Goal: Information Seeking & Learning: Learn about a topic

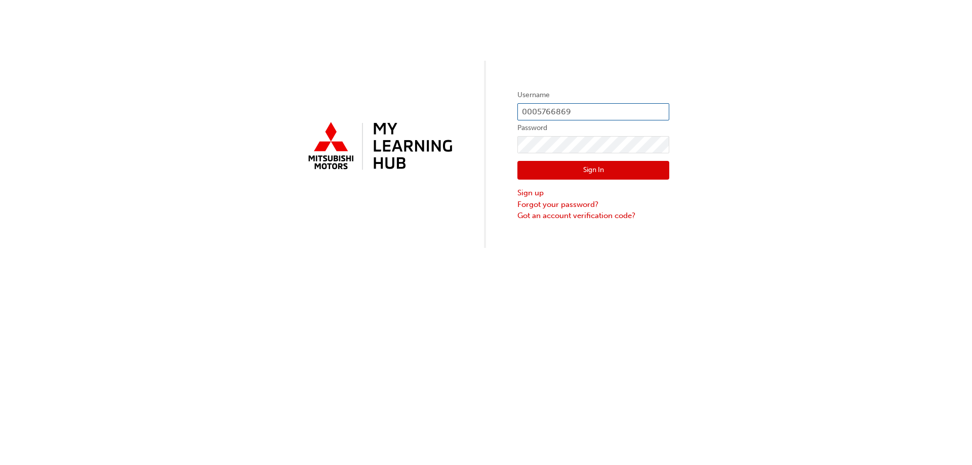
click at [567, 112] on input "0005766869" at bounding box center [594, 111] width 152 height 17
type input "0005296267"
click at [589, 168] on button "Sign In" at bounding box center [594, 170] width 152 height 19
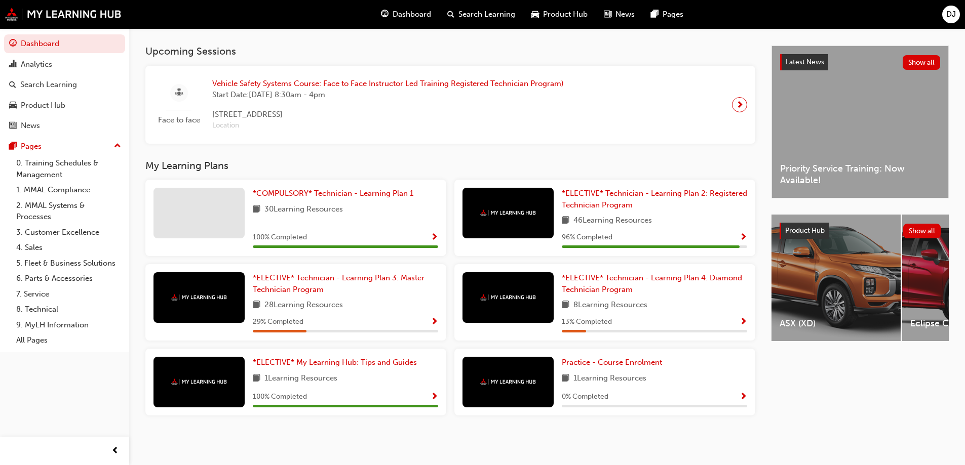
scroll to position [216, 0]
click at [366, 282] on span "*ELECTIVE* Technician - Learning Plan 3: Master Technician Program" at bounding box center [339, 283] width 172 height 21
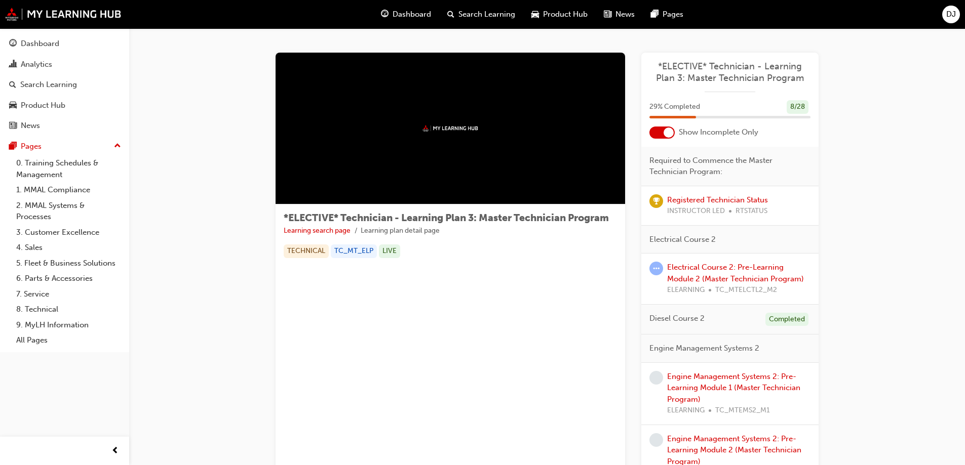
click at [670, 239] on span "Electrical Course 2" at bounding box center [682, 240] width 66 height 12
click at [665, 135] on div at bounding box center [668, 133] width 10 height 10
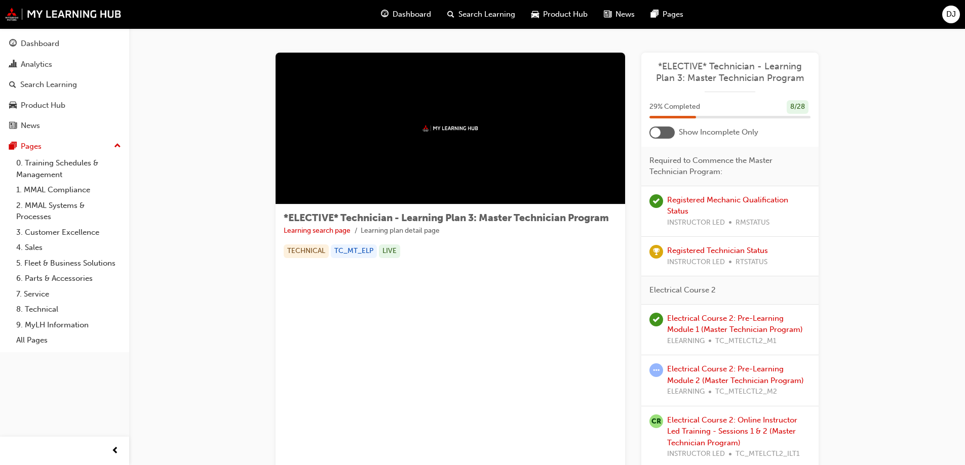
click at [660, 133] on div at bounding box center [661, 133] width 25 height 12
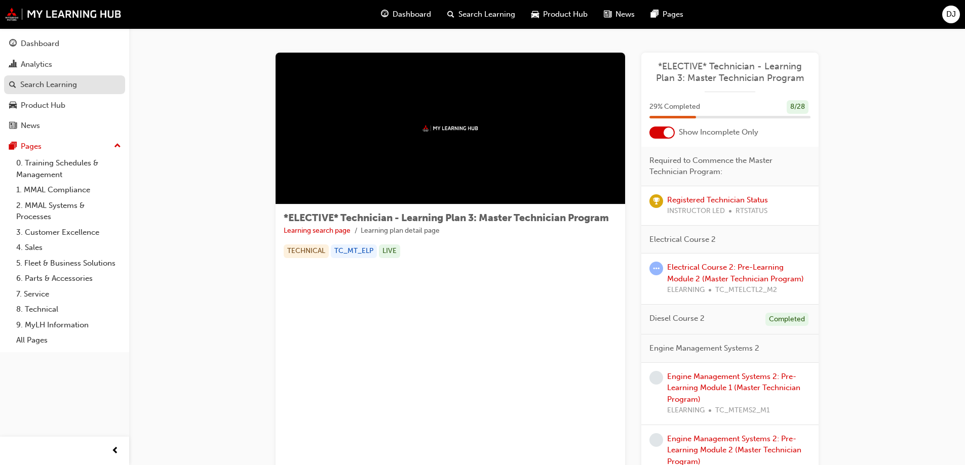
click at [49, 83] on div "Search Learning" at bounding box center [48, 85] width 57 height 12
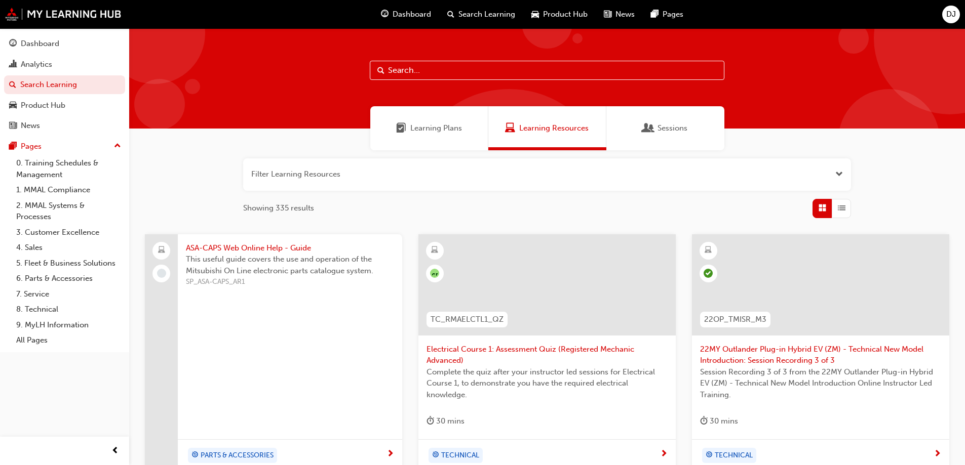
click at [444, 129] on span "Learning Plans" at bounding box center [436, 129] width 52 height 12
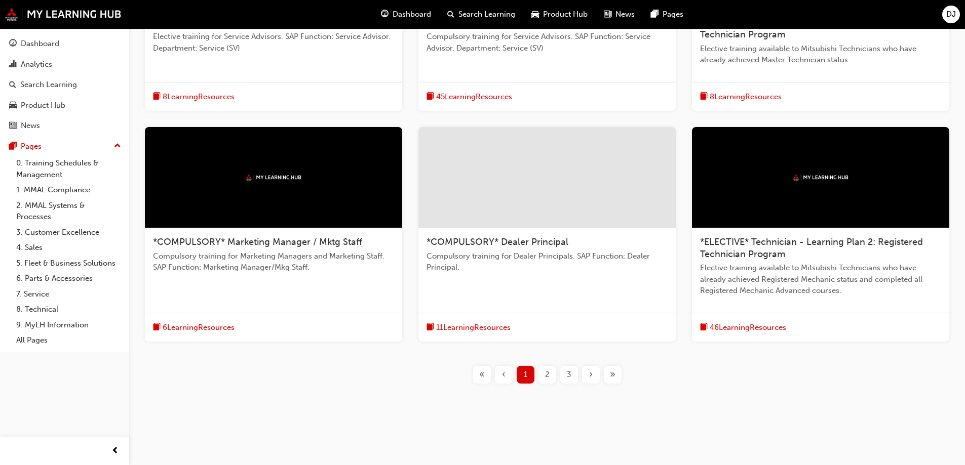
scroll to position [327, 0]
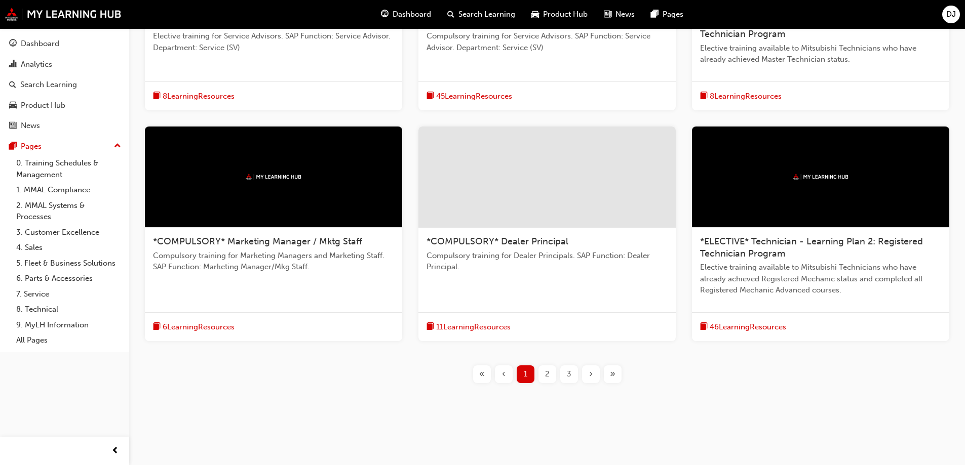
click at [544, 376] on div "2" at bounding box center [547, 375] width 18 height 18
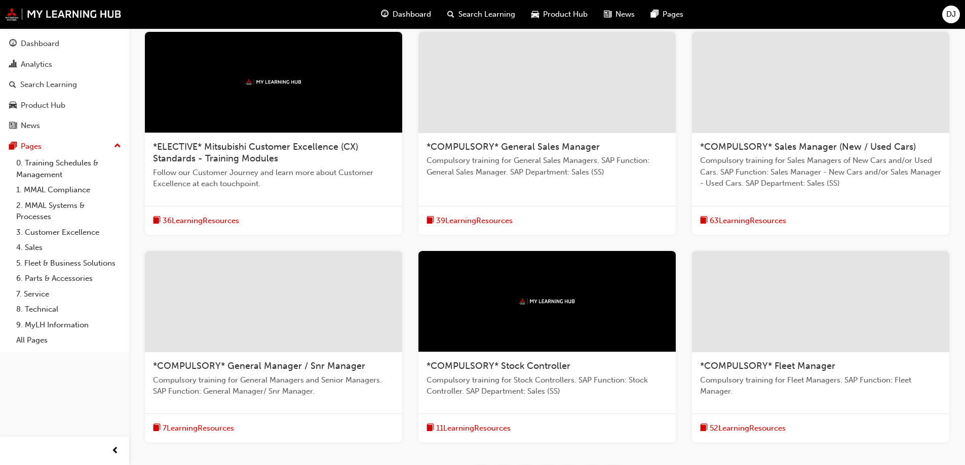
scroll to position [253, 0]
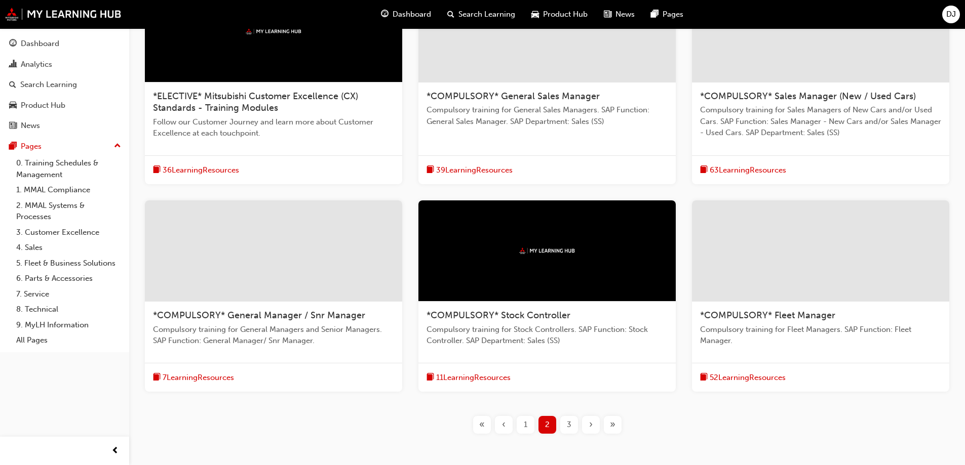
click at [568, 423] on span "3" at bounding box center [569, 425] width 5 height 12
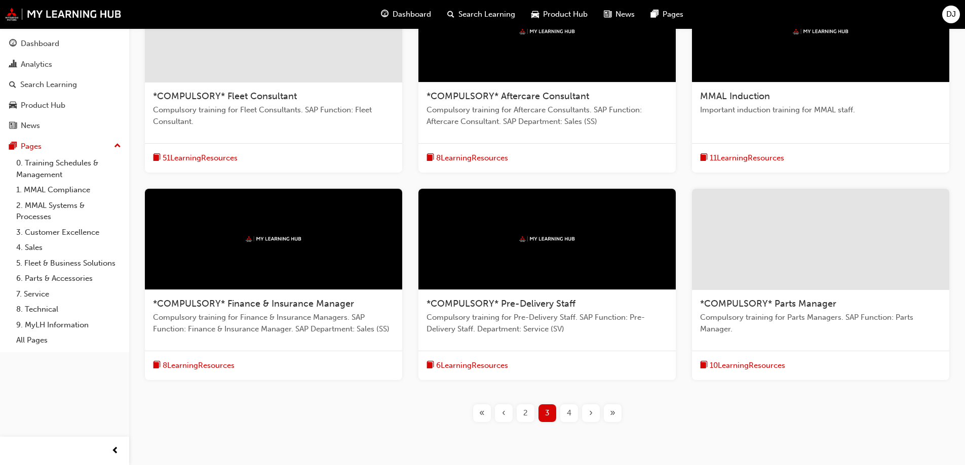
click at [572, 415] on div "4" at bounding box center [569, 414] width 18 height 18
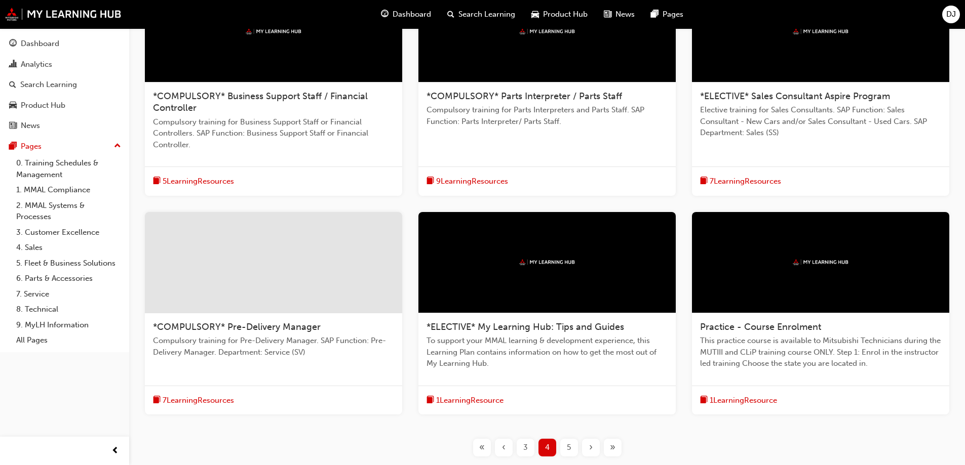
click at [567, 449] on span "5" at bounding box center [569, 448] width 4 height 12
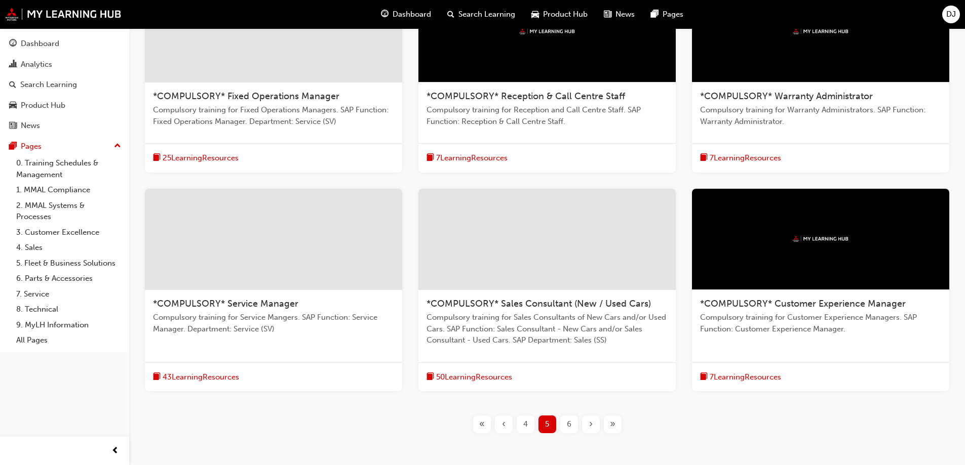
click at [571, 427] on div "6" at bounding box center [569, 425] width 18 height 18
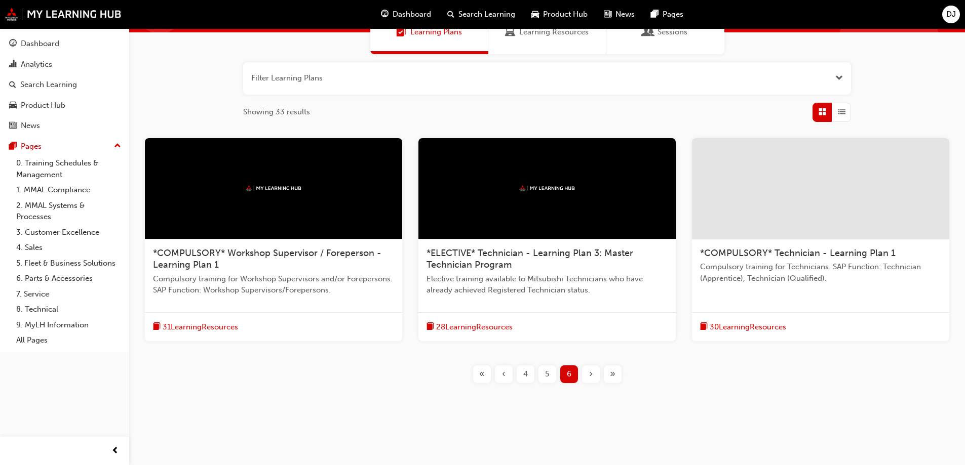
click at [488, 327] on span "28 Learning Resources" at bounding box center [474, 328] width 76 height 12
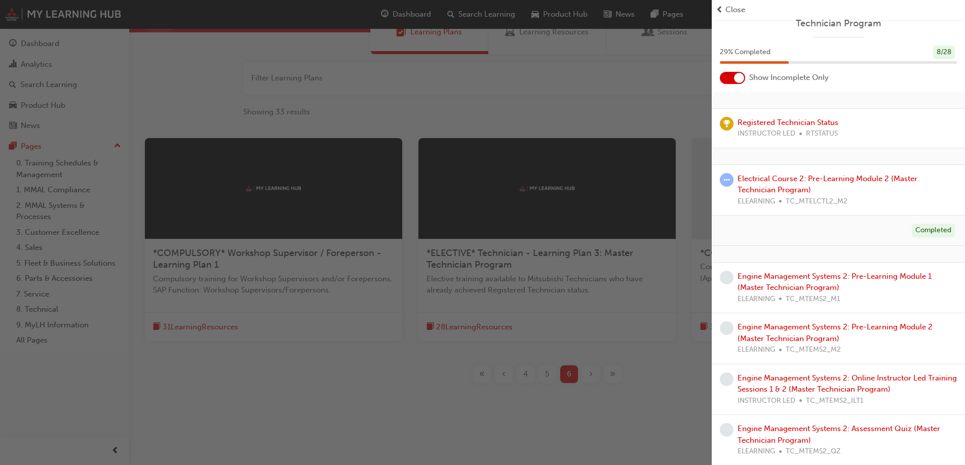
scroll to position [0, 0]
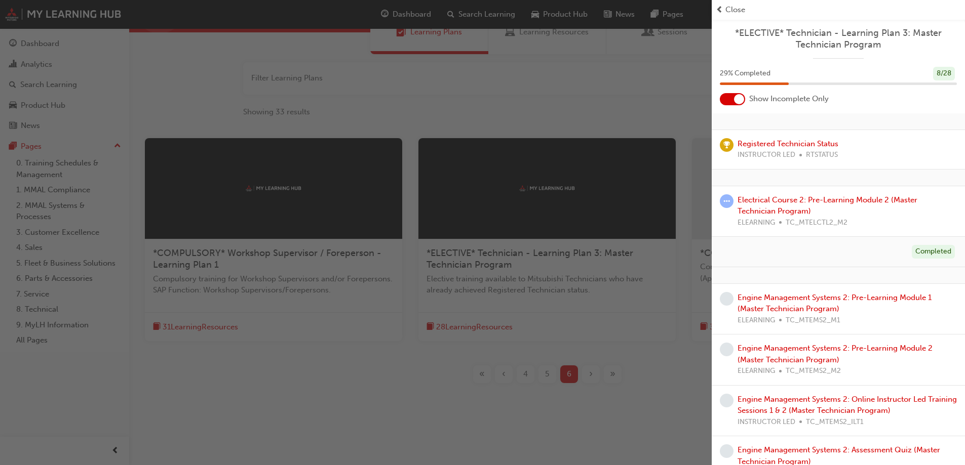
click at [738, 99] on div at bounding box center [739, 99] width 10 height 10
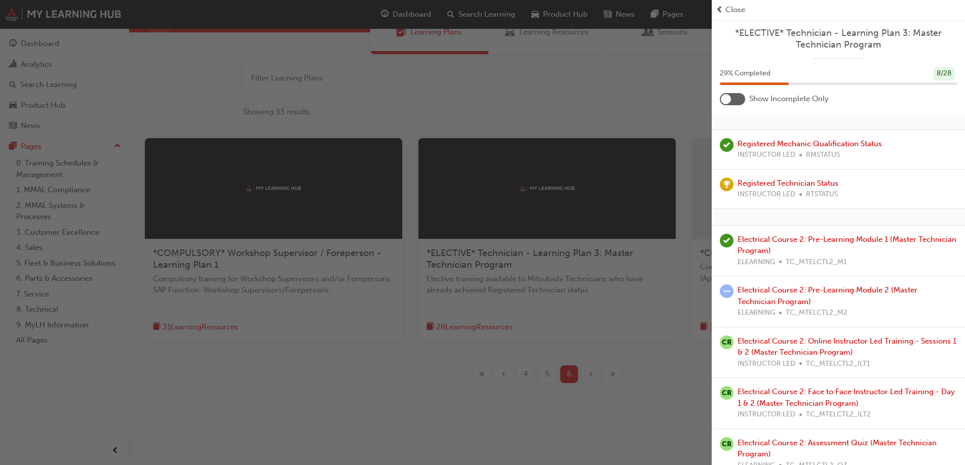
click at [821, 43] on span "*ELECTIVE* Technician - Learning Plan 3: Master Technician Program" at bounding box center [838, 38] width 237 height 23
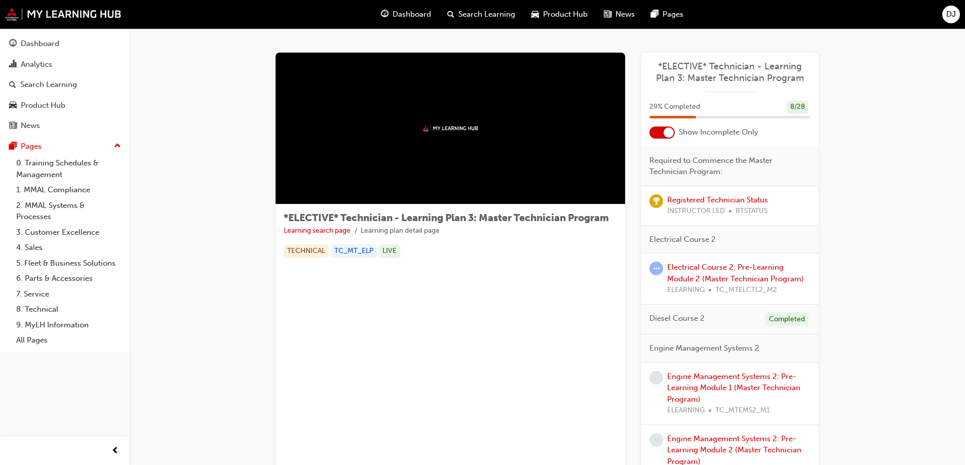
click at [426, 14] on span "Dashboard" at bounding box center [412, 15] width 38 height 12
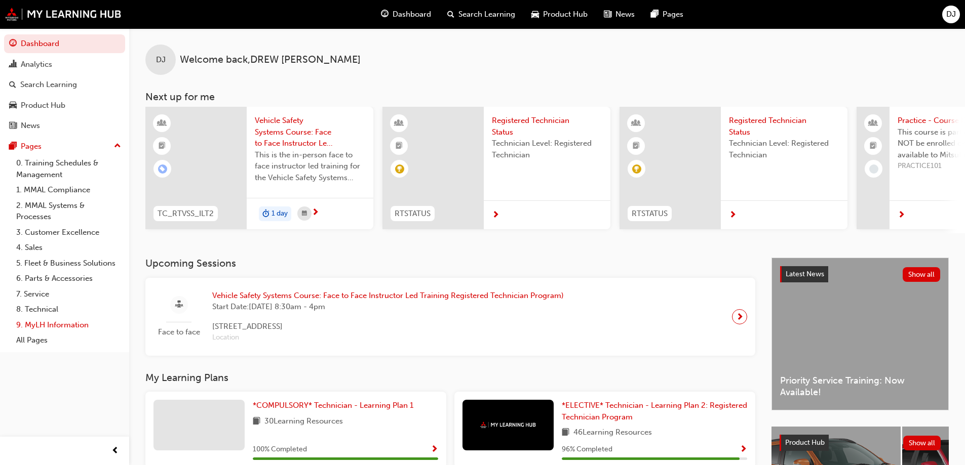
click at [51, 327] on link "9. MyLH Information" at bounding box center [68, 326] width 113 height 16
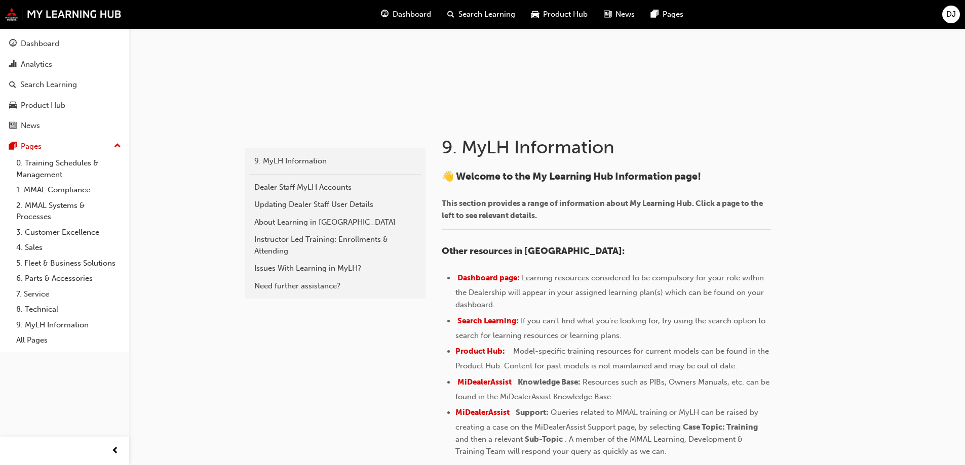
scroll to position [225, 0]
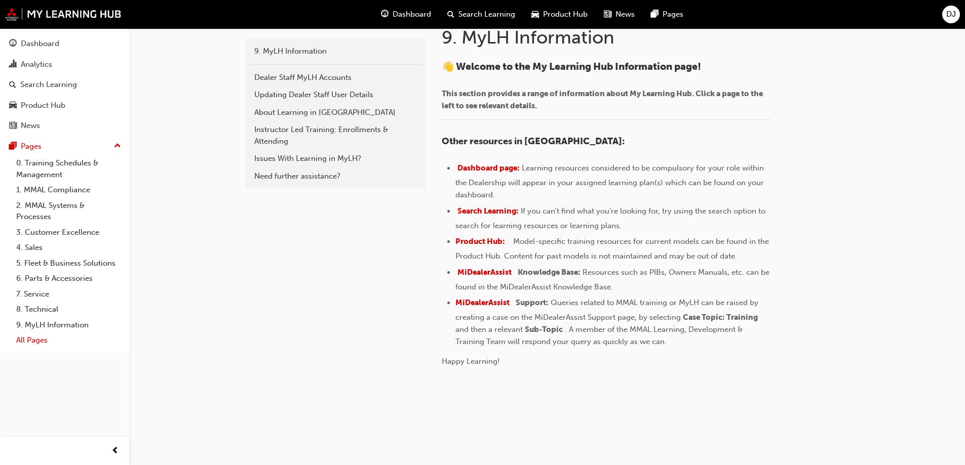
click at [31, 339] on link "All Pages" at bounding box center [68, 341] width 113 height 16
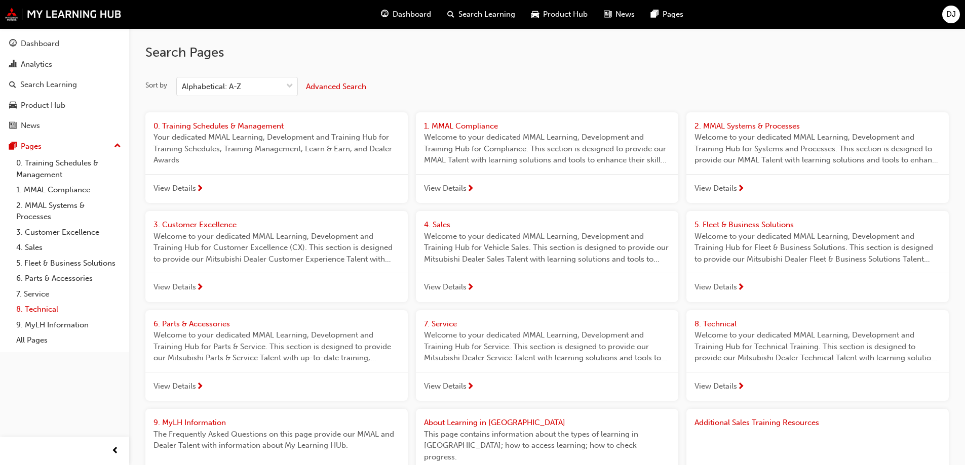
click at [40, 311] on link "8. Technical" at bounding box center [68, 310] width 113 height 16
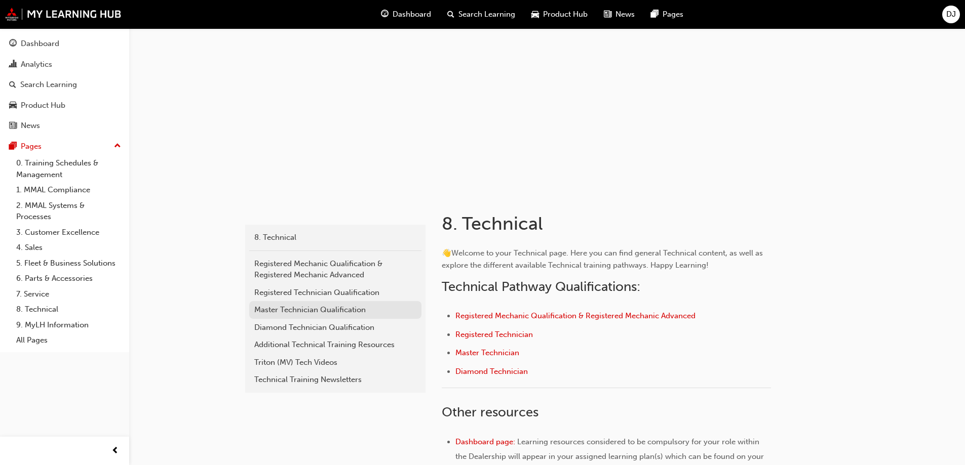
scroll to position [101, 0]
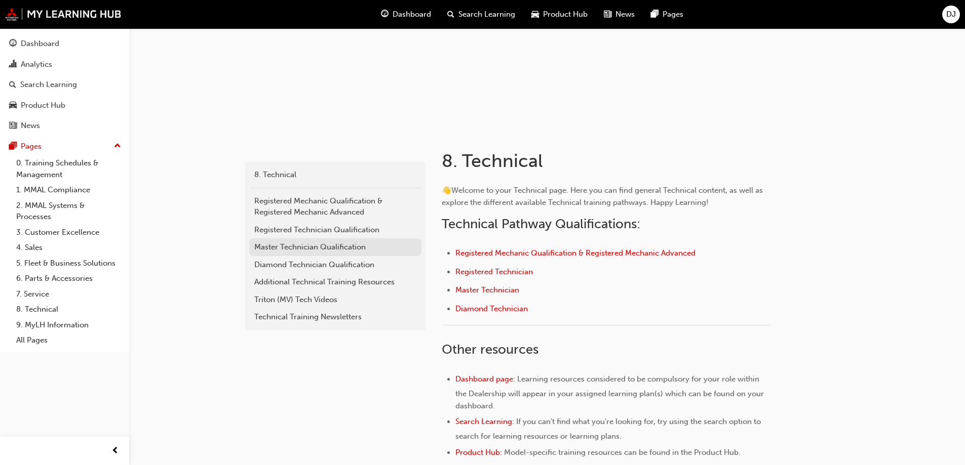
click at [317, 250] on div "Master Technician Qualification" at bounding box center [335, 248] width 162 height 12
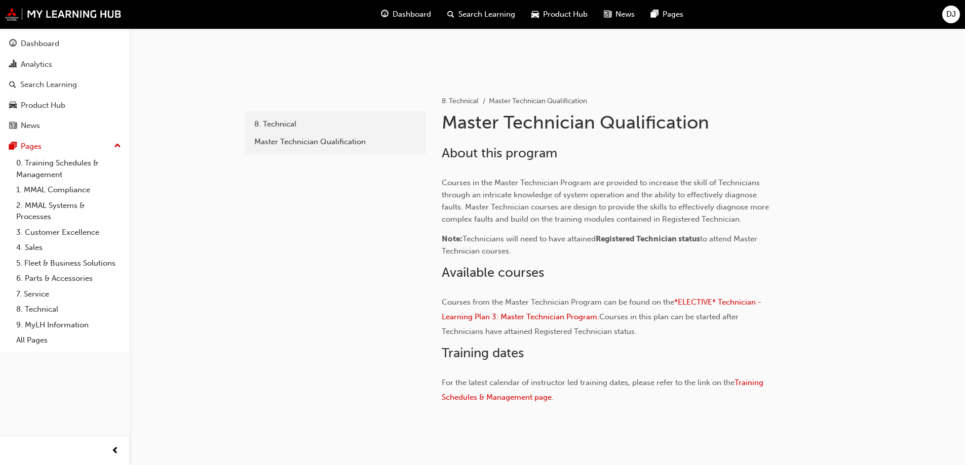
scroll to position [190, 0]
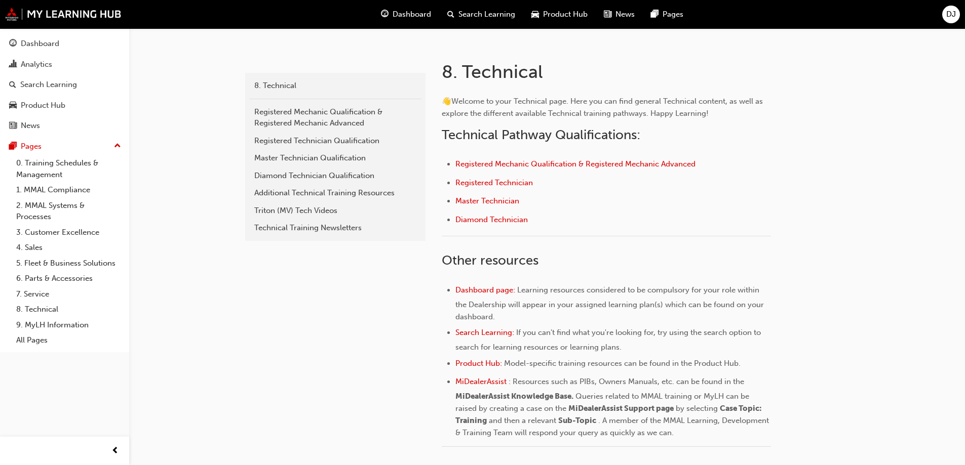
scroll to position [101, 0]
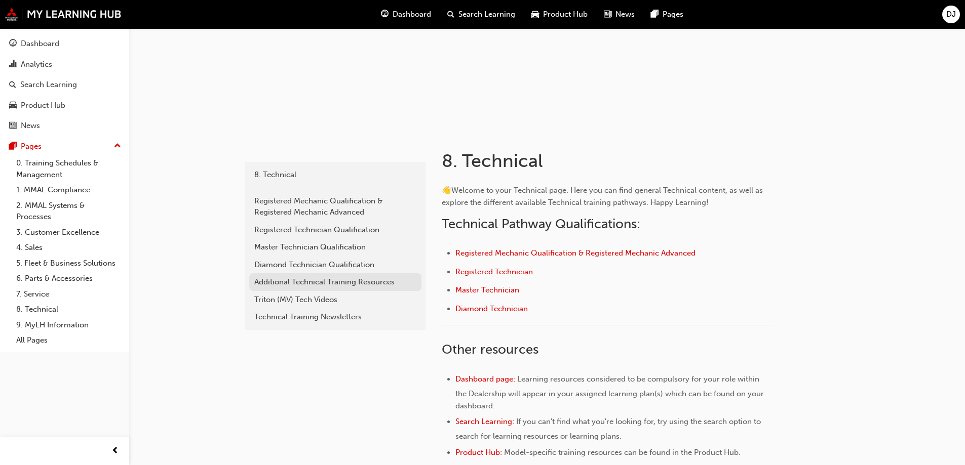
click at [285, 283] on div "Additional Technical Training Resources" at bounding box center [335, 283] width 162 height 12
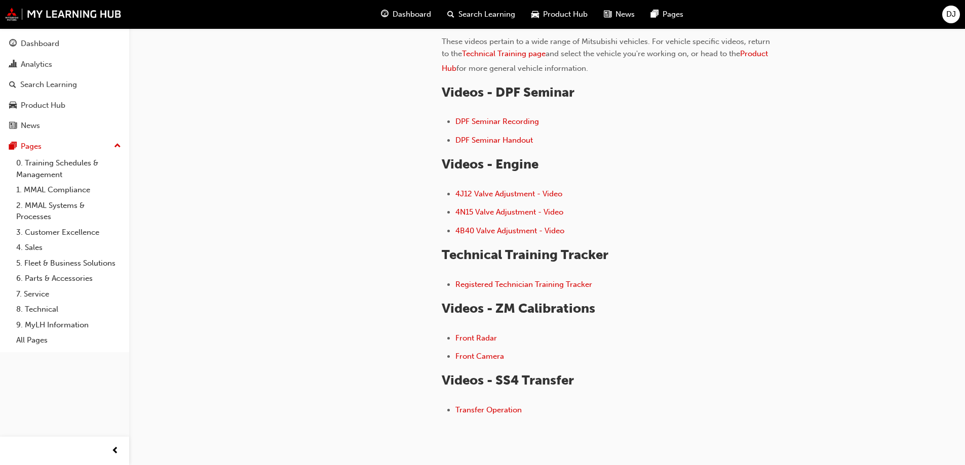
scroll to position [152, 0]
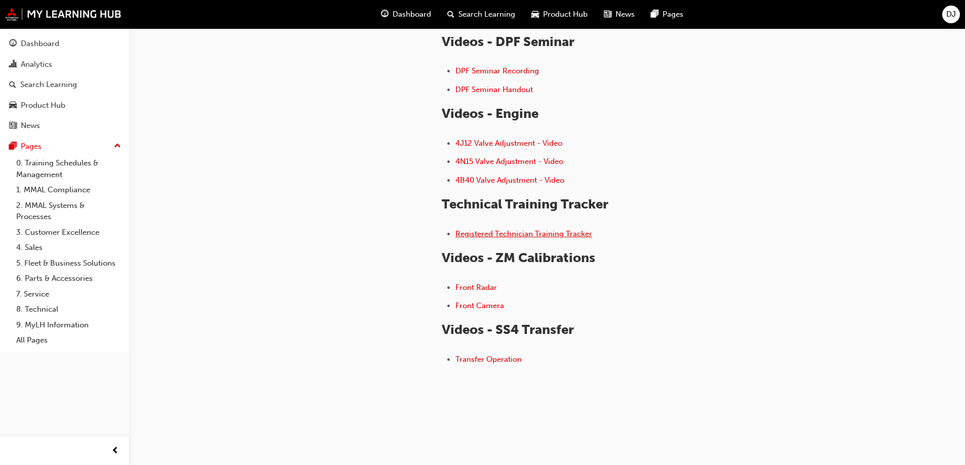
click at [524, 234] on span "Registered Technician Training Tracker" at bounding box center [523, 233] width 137 height 9
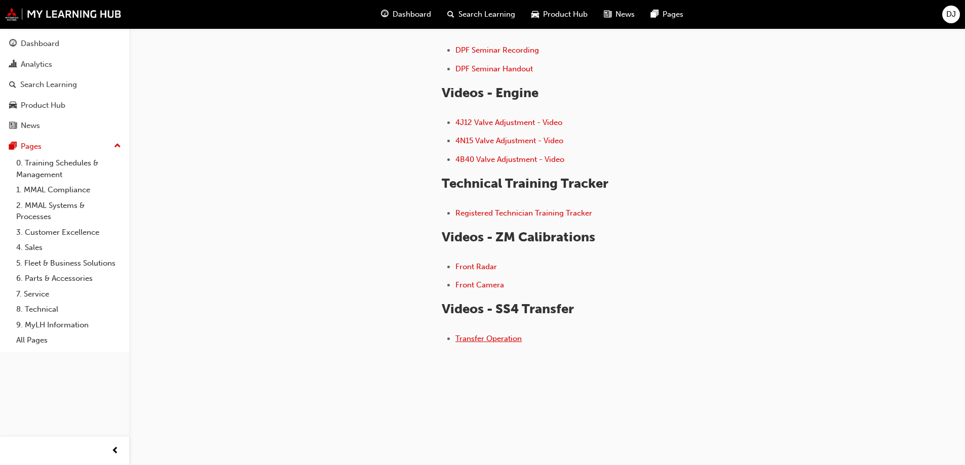
scroll to position [184, 0]
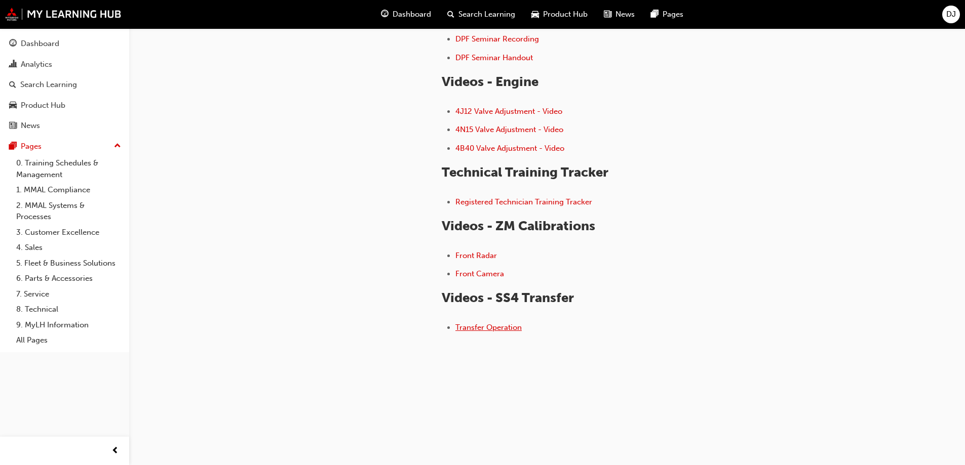
click at [481, 329] on span "Transfer Operation" at bounding box center [488, 327] width 66 height 9
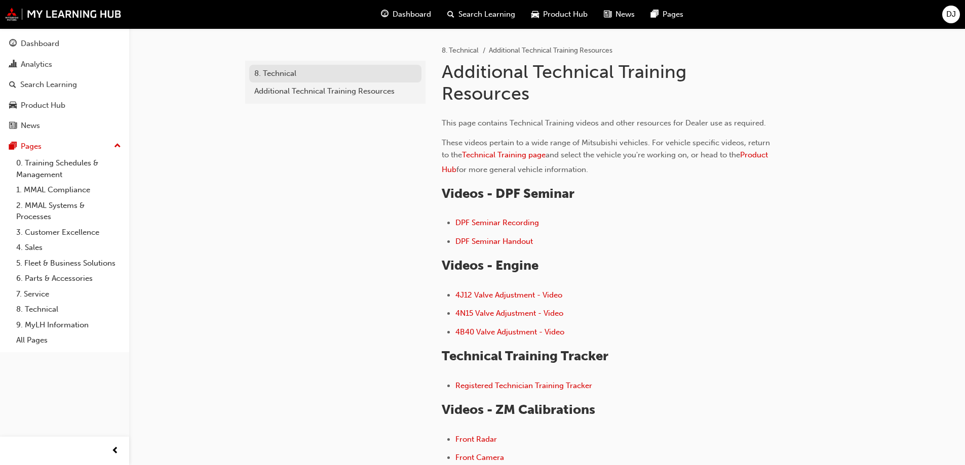
click at [282, 77] on div "8. Technical" at bounding box center [335, 74] width 162 height 12
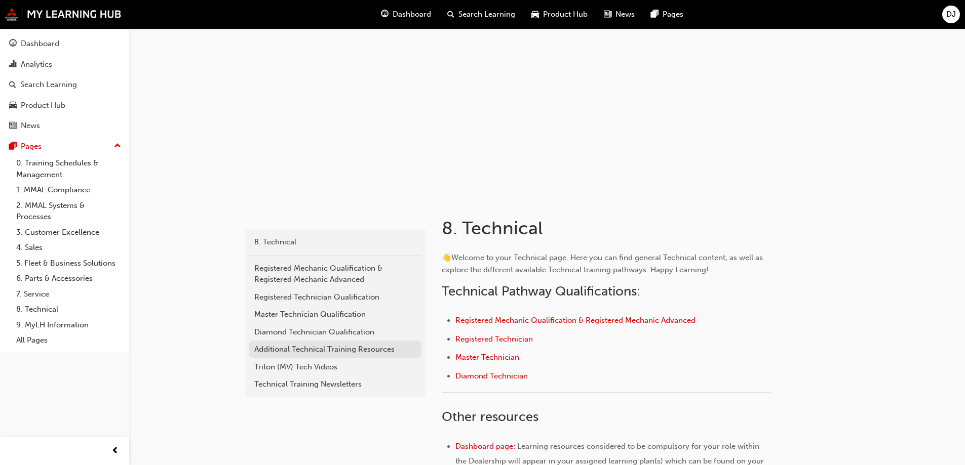
scroll to position [51, 0]
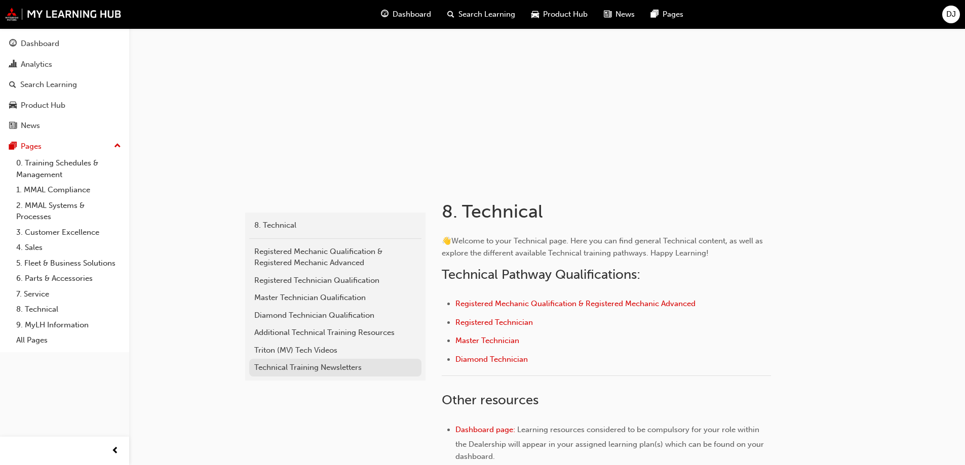
click at [303, 367] on div "Technical Training Newsletters" at bounding box center [335, 368] width 162 height 12
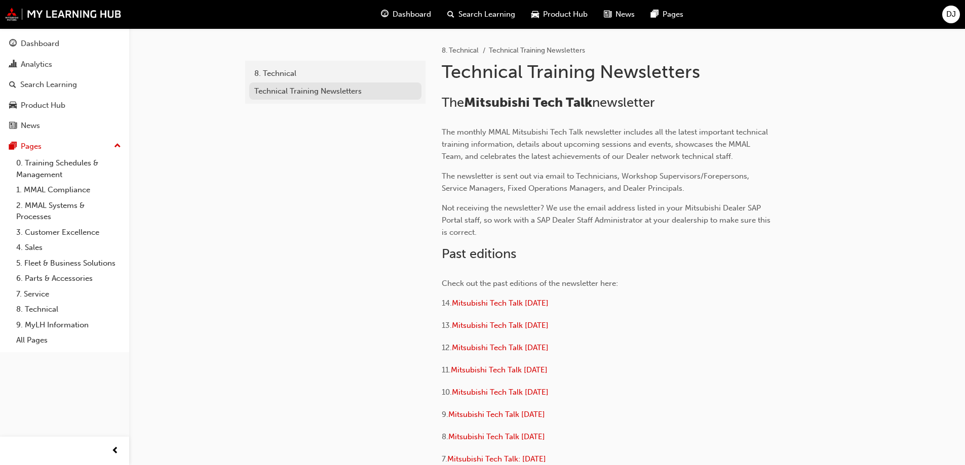
click at [316, 96] on div "Technical Training Newsletters" at bounding box center [335, 92] width 162 height 12
click at [292, 76] on div "8. Technical" at bounding box center [335, 74] width 162 height 12
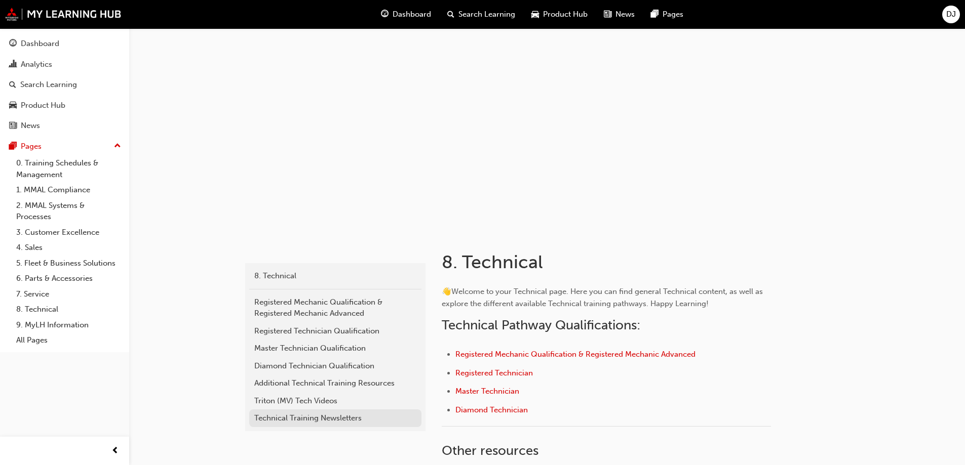
click at [275, 420] on div "Technical Training Newsletters" at bounding box center [335, 419] width 162 height 12
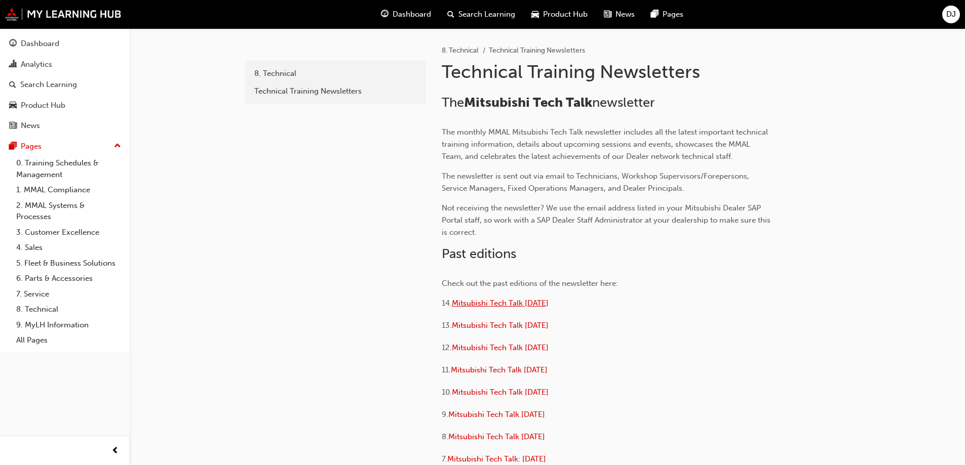
click at [477, 304] on span "Mitsubishi Tech Talk July 2025" at bounding box center [500, 303] width 97 height 9
click at [35, 45] on div "Dashboard" at bounding box center [40, 44] width 38 height 12
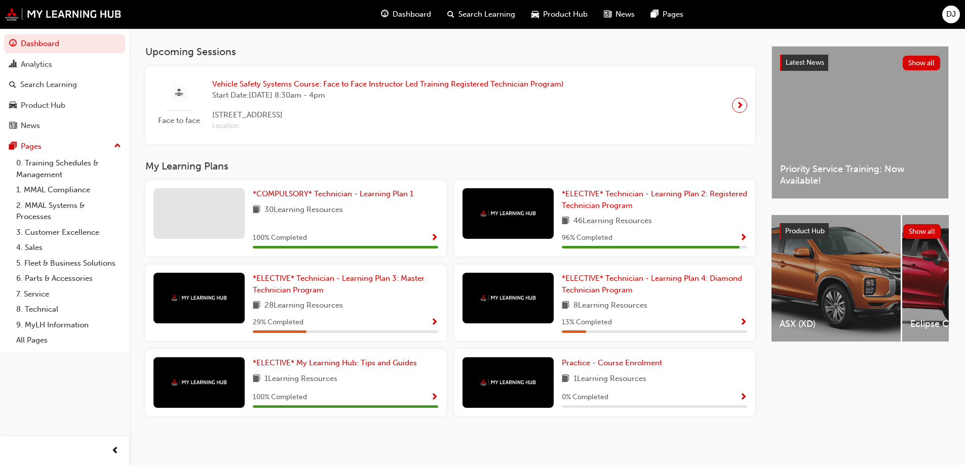
scroll to position [216, 0]
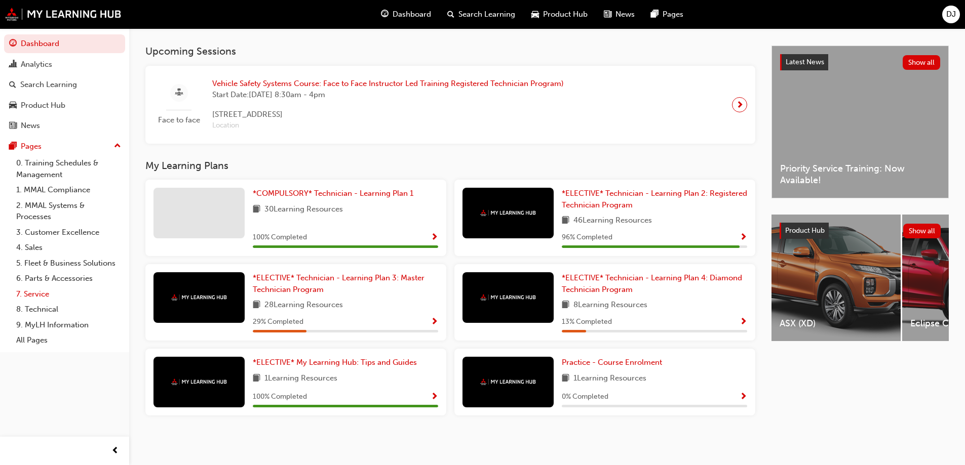
click at [34, 296] on link "7. Service" at bounding box center [68, 295] width 113 height 16
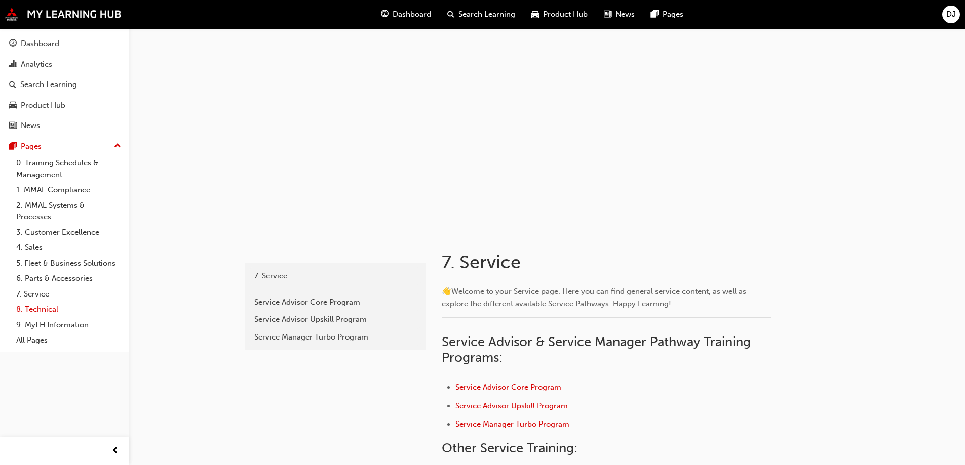
click at [37, 306] on link "8. Technical" at bounding box center [68, 310] width 113 height 16
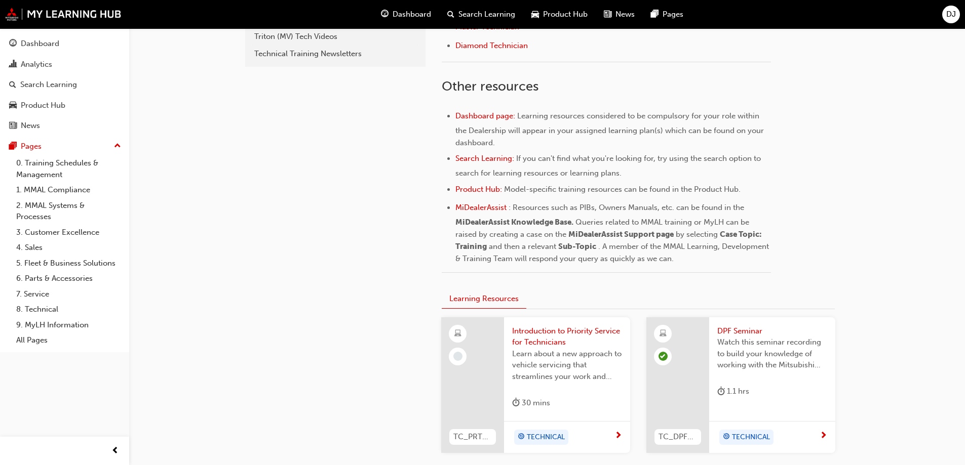
scroll to position [355, 0]
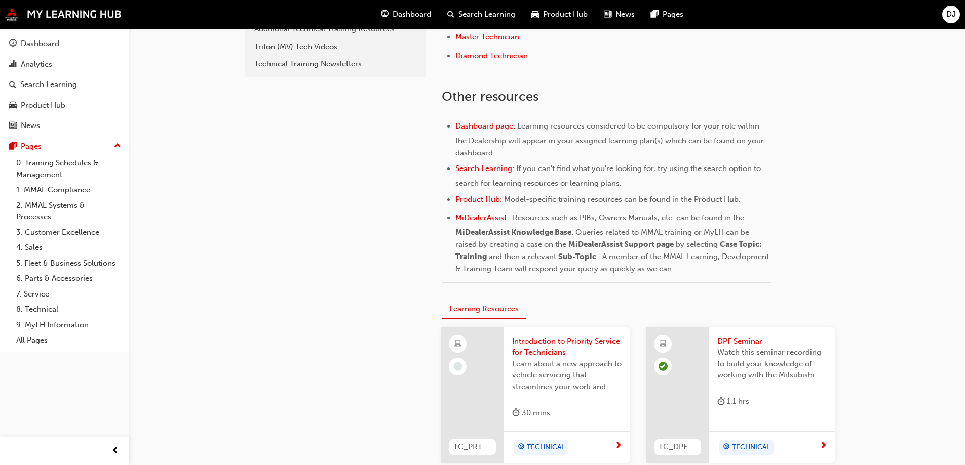
click at [494, 217] on span "MiDealerAssist" at bounding box center [480, 217] width 51 height 9
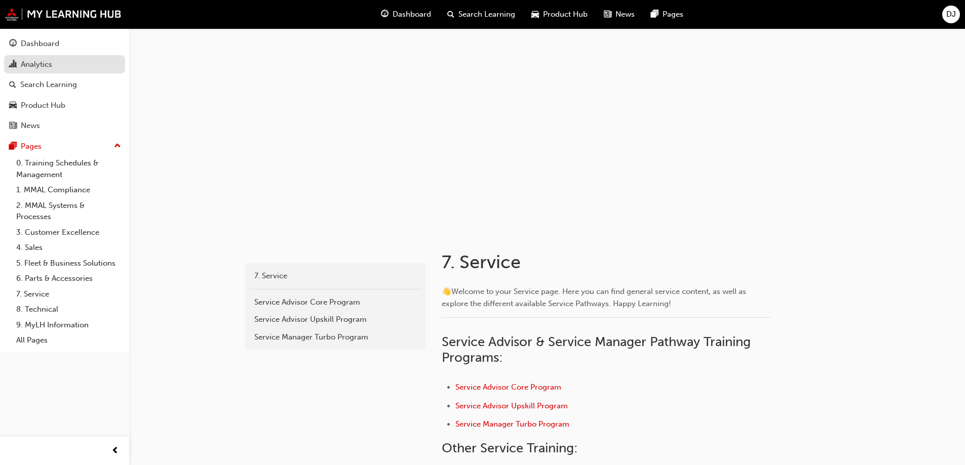
click at [48, 64] on div "Analytics" at bounding box center [36, 65] width 31 height 12
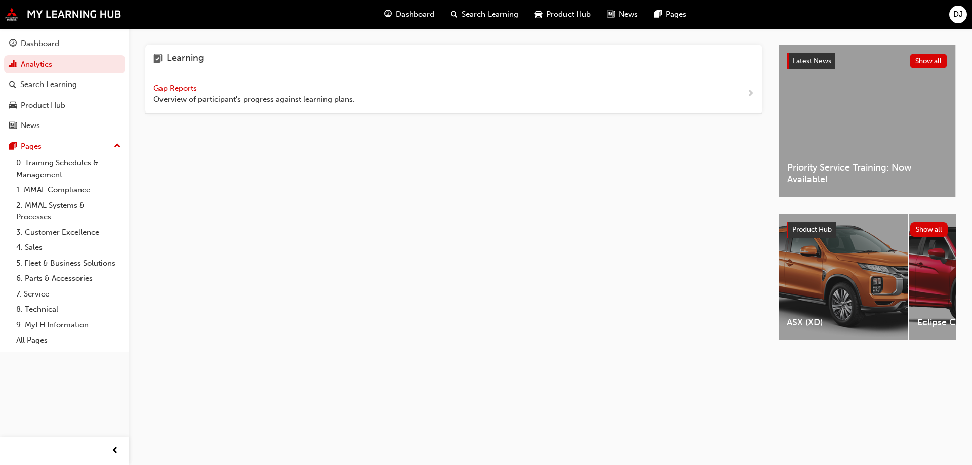
click at [263, 96] on span "Overview of participant's progress against learning plans." at bounding box center [254, 100] width 202 height 12
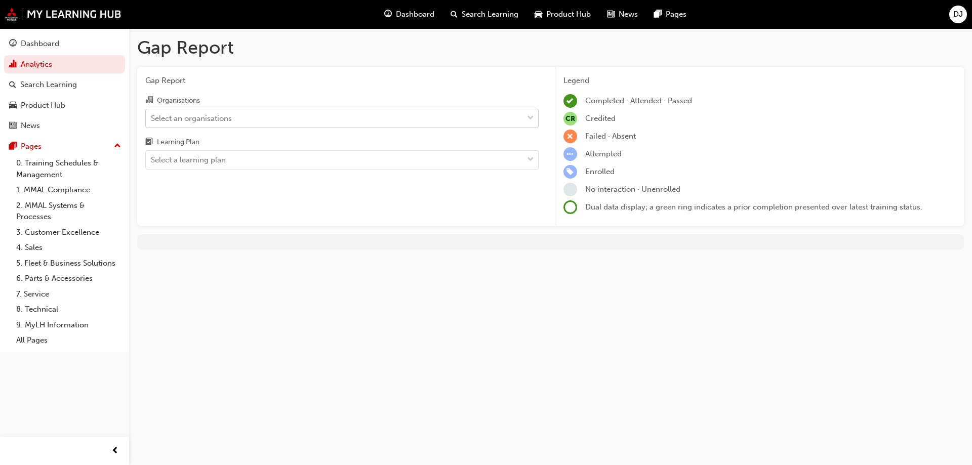
click at [366, 124] on div "Select an organisations" at bounding box center [334, 118] width 377 height 18
click at [152, 122] on input "Organisations Select an organisations" at bounding box center [151, 117] width 1 height 9
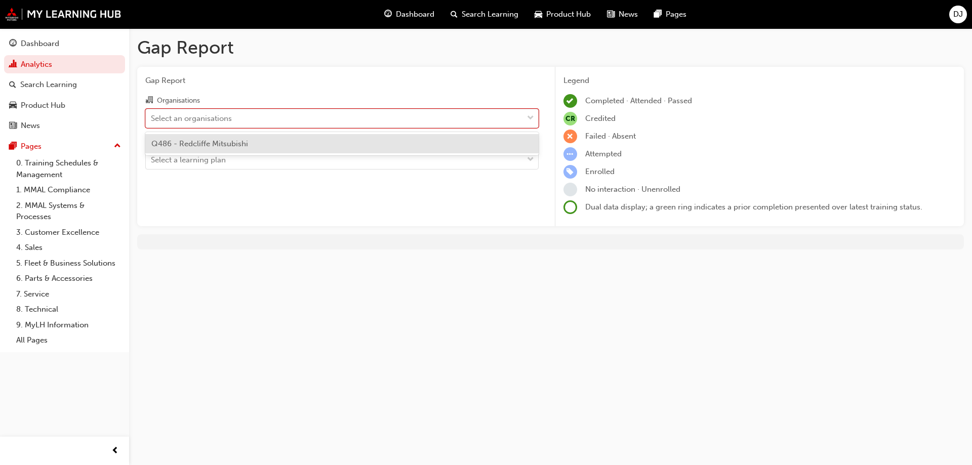
click at [357, 145] on div "Q486 - Redcliffe Mitsubishi" at bounding box center [342, 144] width 394 height 20
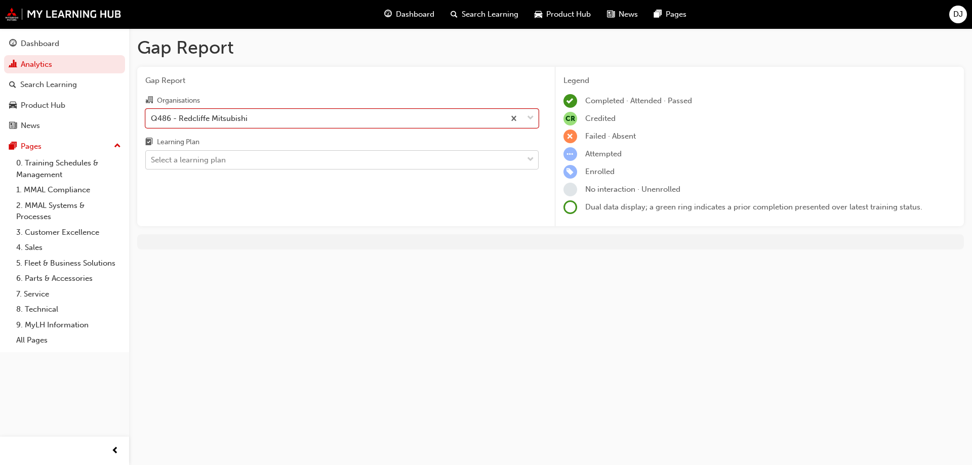
click at [361, 161] on div "Select a learning plan" at bounding box center [334, 160] width 377 height 18
click at [152, 161] on input "Learning Plan Select a learning plan" at bounding box center [151, 159] width 1 height 9
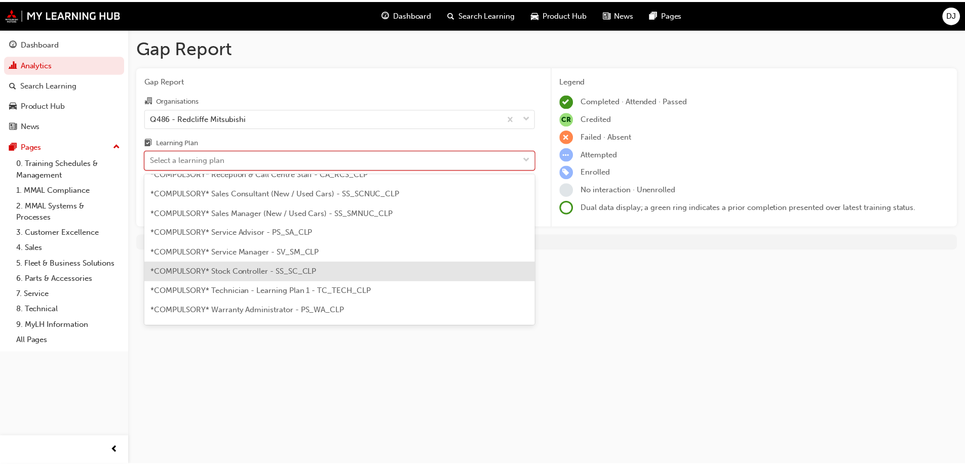
scroll to position [355, 0]
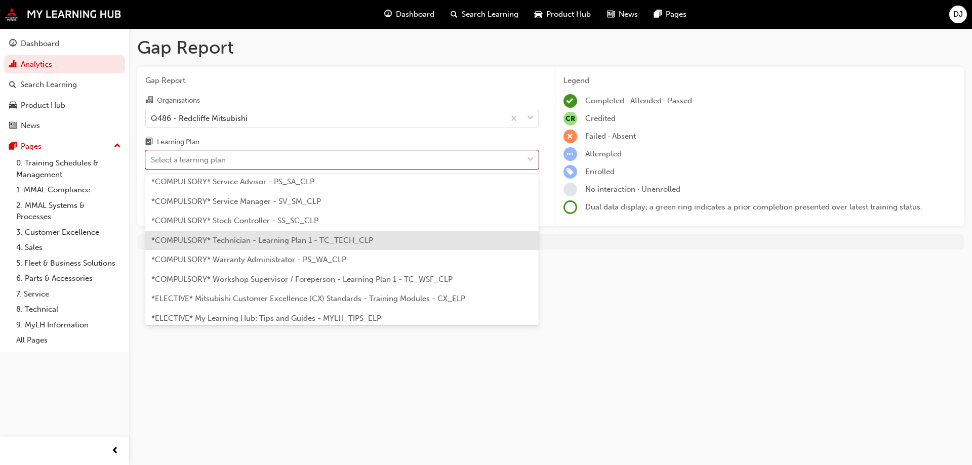
click at [322, 244] on span "*COMPULSORY* Technician - Learning Plan 1 - TC_TECH_CLP" at bounding box center [262, 240] width 222 height 9
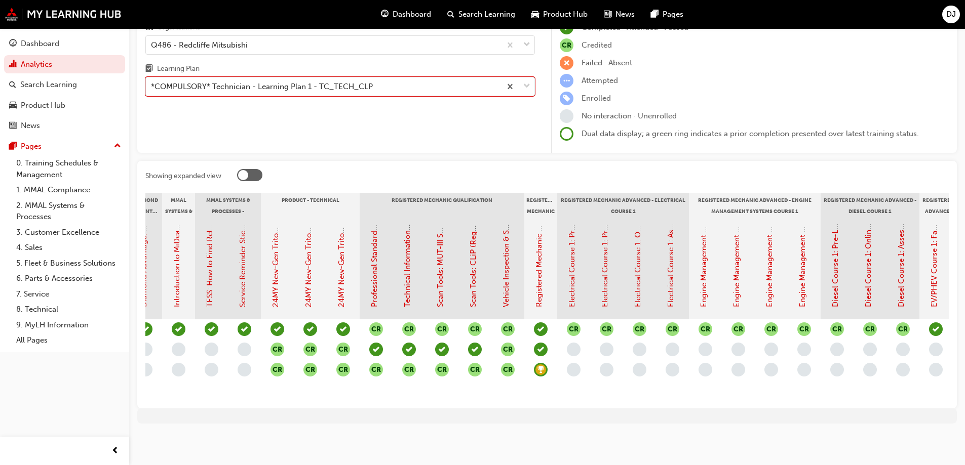
scroll to position [0, 349]
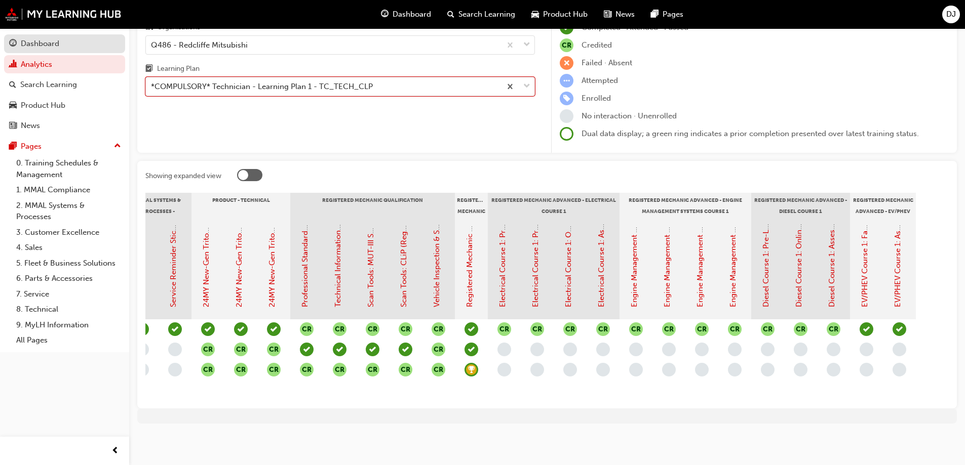
click at [49, 46] on div "Dashboard" at bounding box center [40, 44] width 38 height 12
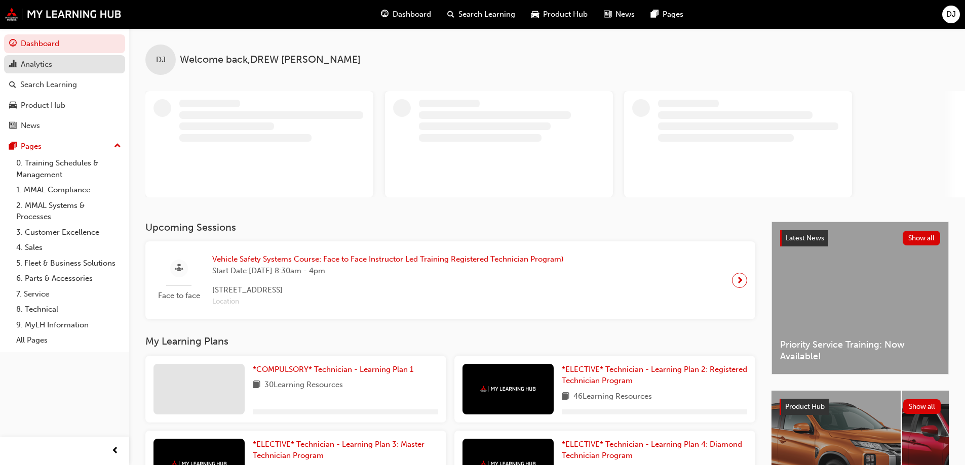
click at [68, 69] on div "Analytics" at bounding box center [64, 64] width 111 height 13
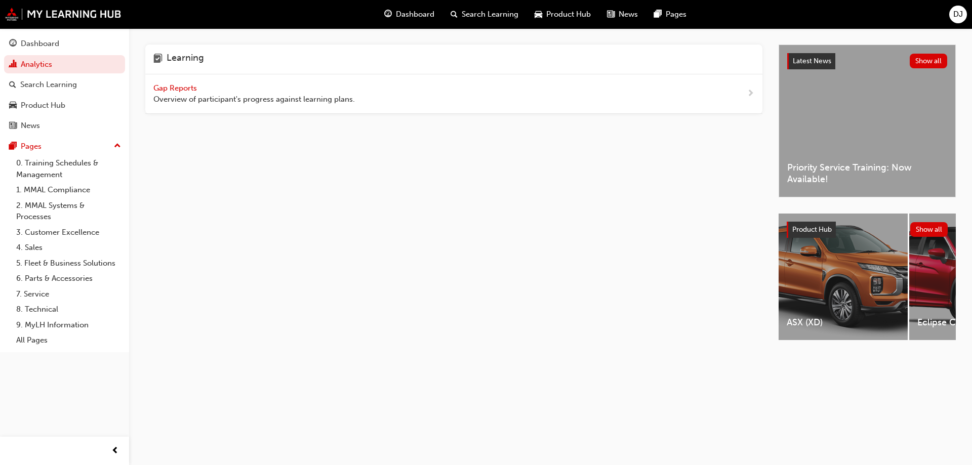
click at [227, 94] on span "Overview of participant's progress against learning plans." at bounding box center [254, 100] width 202 height 12
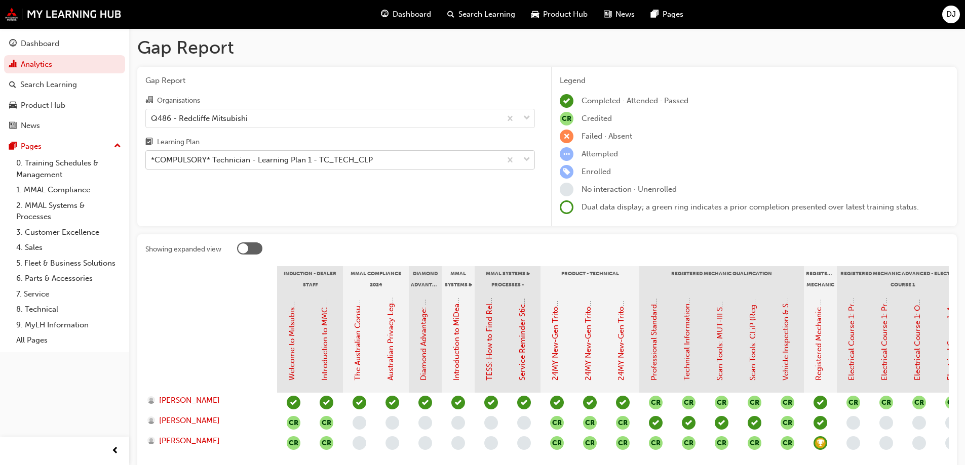
click at [239, 161] on div "*COMPULSORY* Technician - Learning Plan 1 - TC_TECH_CLP" at bounding box center [262, 160] width 222 height 12
click at [152, 161] on input "Learning Plan *COMPULSORY* Technician - Learning Plan 1 - TC_TECH_CLP" at bounding box center [151, 159] width 1 height 9
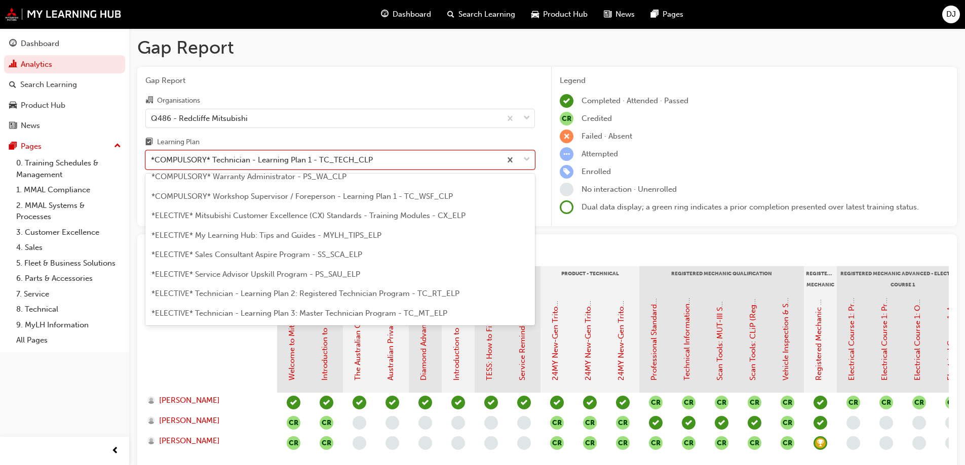
scroll to position [438, 0]
click at [362, 295] on span "*ELECTIVE* Technician - Learning Plan 2: Registered Technician Program - TC_RT_…" at bounding box center [305, 293] width 308 height 9
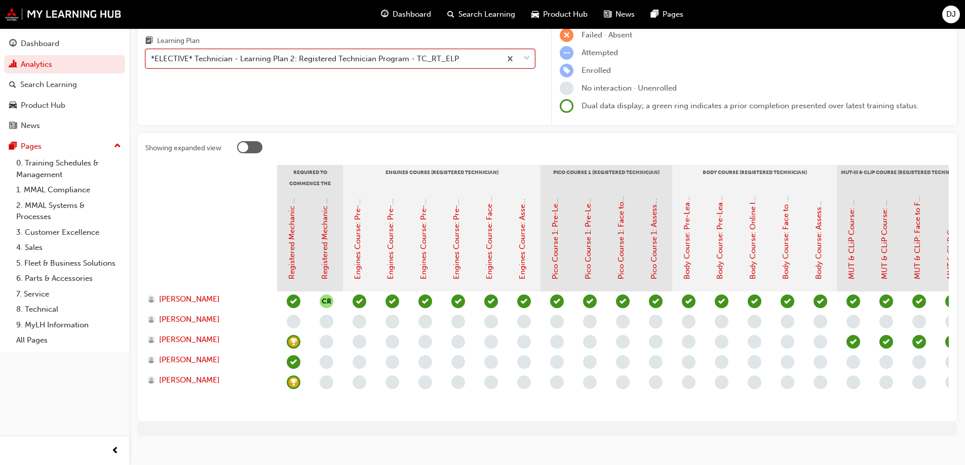
click at [254, 145] on div at bounding box center [249, 147] width 25 height 12
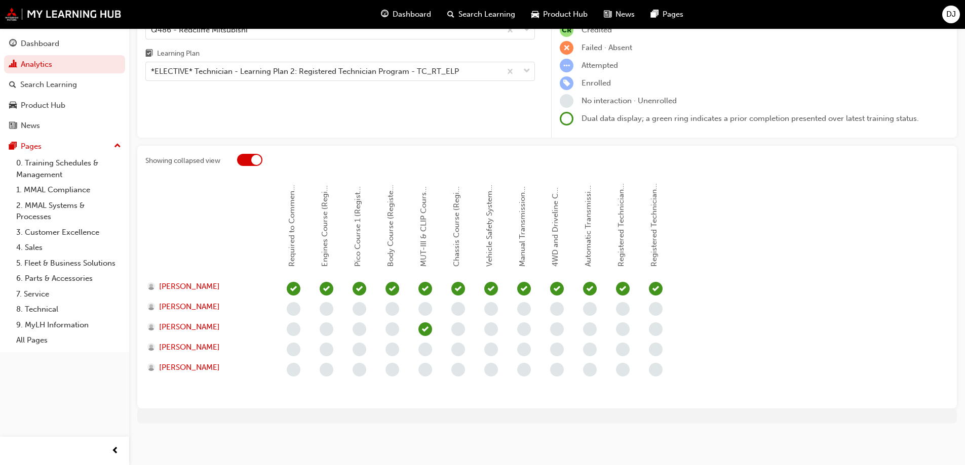
scroll to position [89, 0]
click at [249, 163] on div at bounding box center [249, 160] width 25 height 12
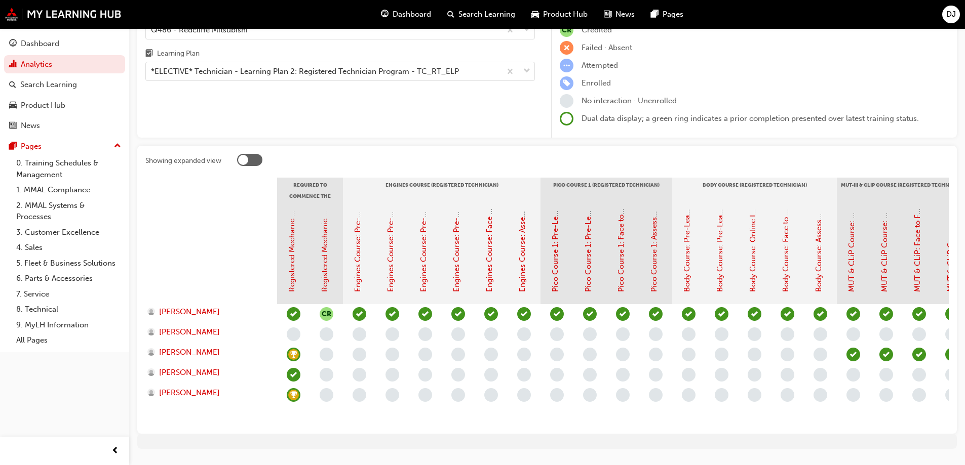
scroll to position [101, 0]
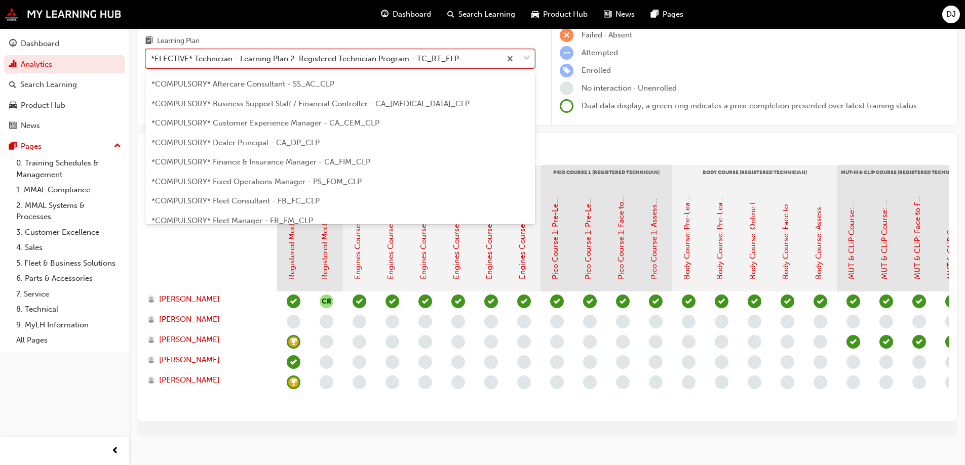
click at [339, 64] on div "*ELECTIVE* Technician - Learning Plan 2: Registered Technician Program - TC_RT_…" at bounding box center [305, 59] width 308 height 12
click at [152, 63] on input "Learning Plan option *ELECTIVE* Technician - Learning Plan 2: Registered Techni…" at bounding box center [151, 58] width 1 height 9
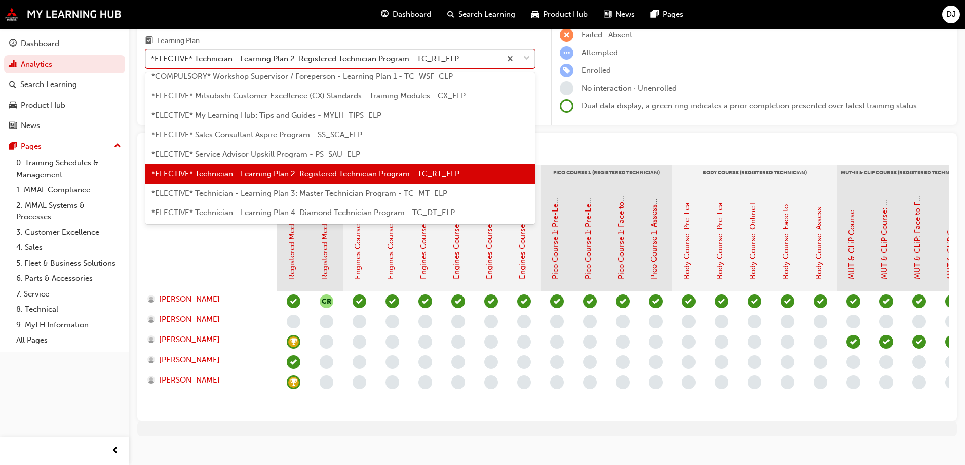
scroll to position [473, 0]
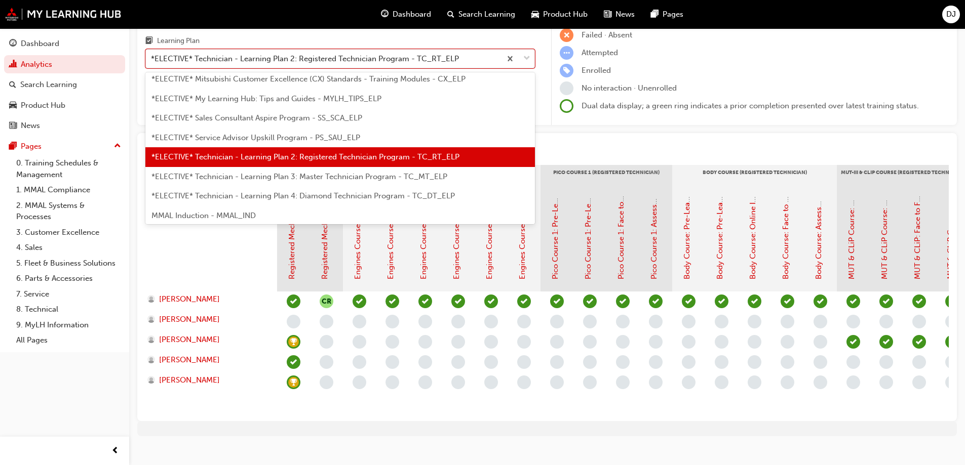
click at [294, 176] on span "*ELECTIVE* Technician - Learning Plan 3: Master Technician Program - TC_MT_ELP" at bounding box center [299, 176] width 296 height 9
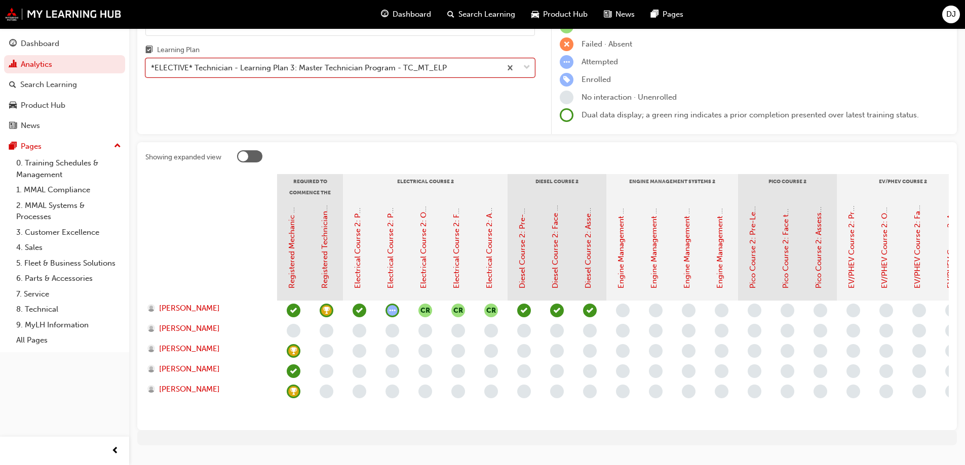
scroll to position [101, 0]
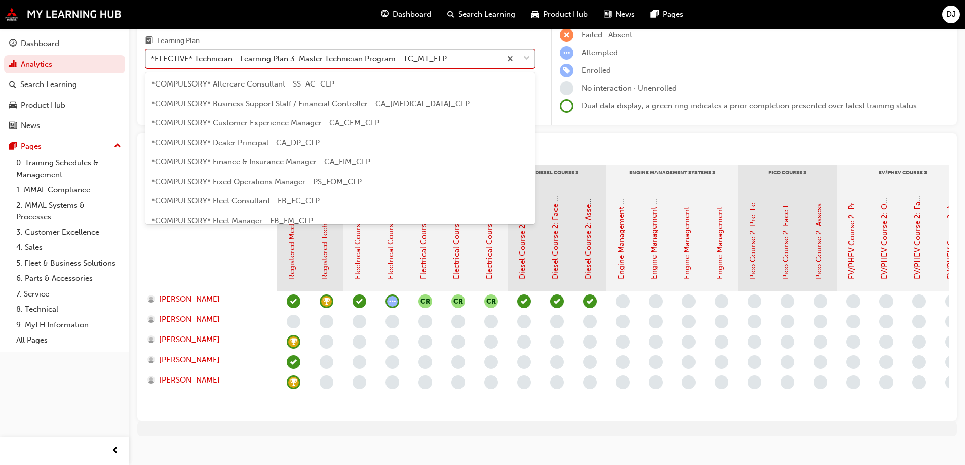
click at [439, 64] on div "*ELECTIVE* Technician - Learning Plan 3: Master Technician Program - TC_MT_ELP" at bounding box center [299, 59] width 296 height 12
click at [152, 63] on input "Learning Plan option *ELECTIVE* Technician - Learning Plan 3: Master Technician…" at bounding box center [151, 58] width 1 height 9
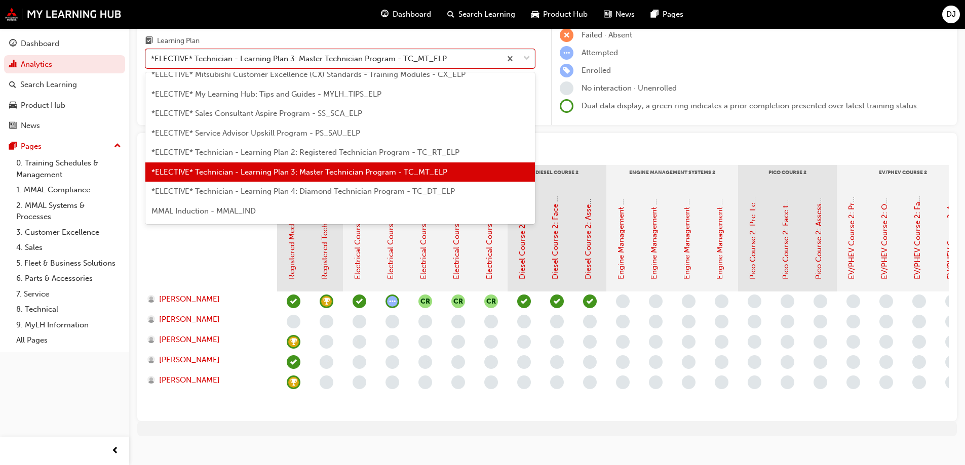
scroll to position [493, 0]
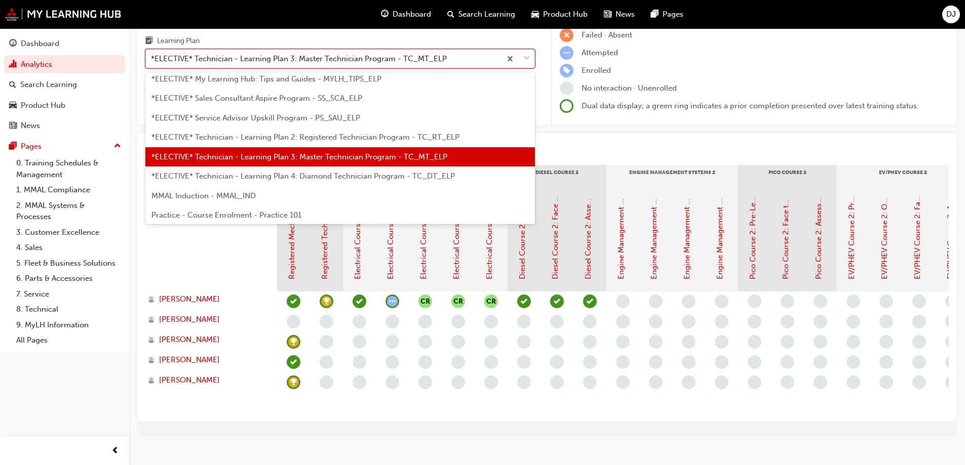
click at [358, 178] on span "*ELECTIVE* Technician - Learning Plan 4: Diamond Technician Program - TC_DT_ELP" at bounding box center [302, 176] width 303 height 9
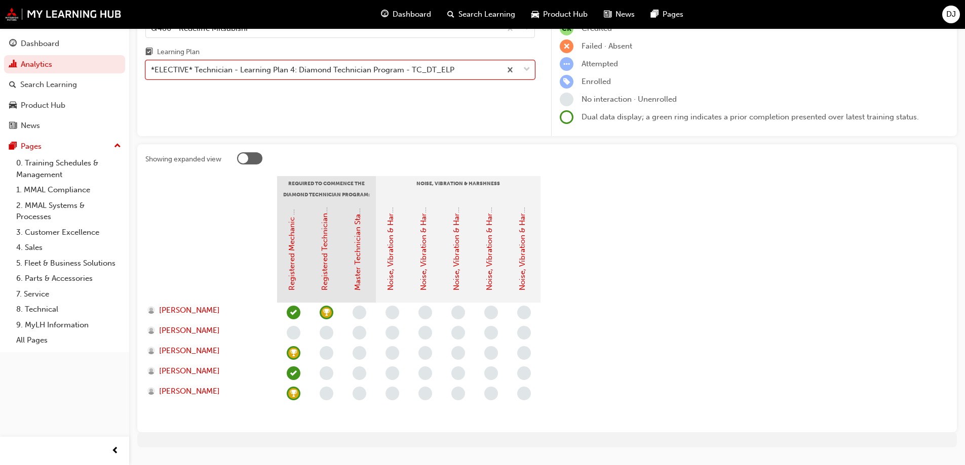
scroll to position [101, 0]
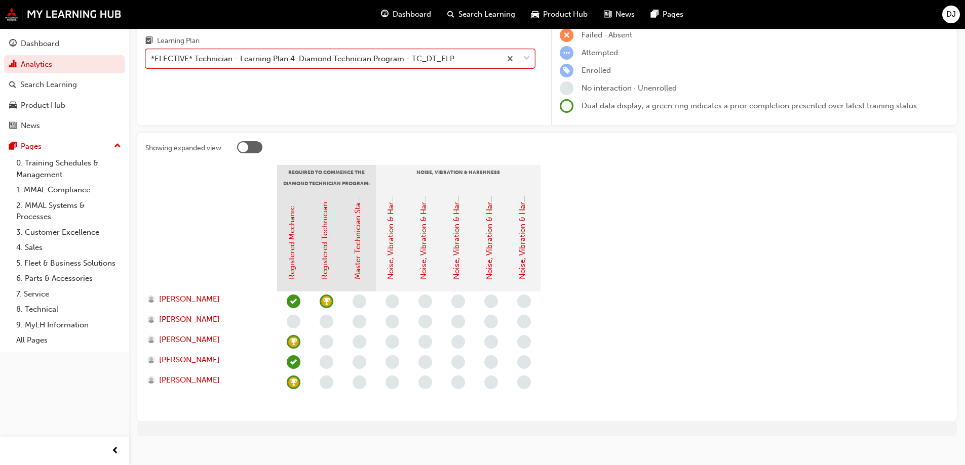
click at [393, 64] on div "*ELECTIVE* Technician - Learning Plan 4: Diamond Technician Program - TC_DT_ELP" at bounding box center [302, 59] width 303 height 12
click at [152, 63] on input "Learning Plan option *ELECTIVE* Technician - Learning Plan 4: Diamond Technicia…" at bounding box center [151, 58] width 1 height 9
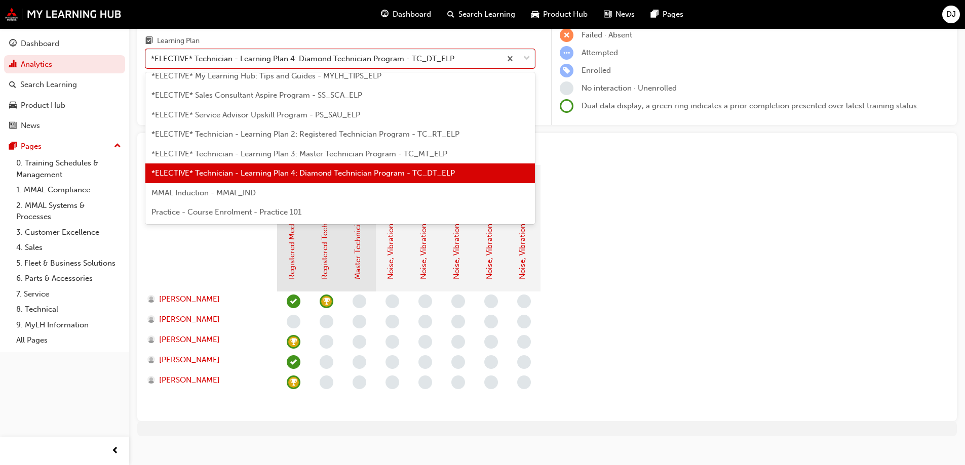
scroll to position [445, 0]
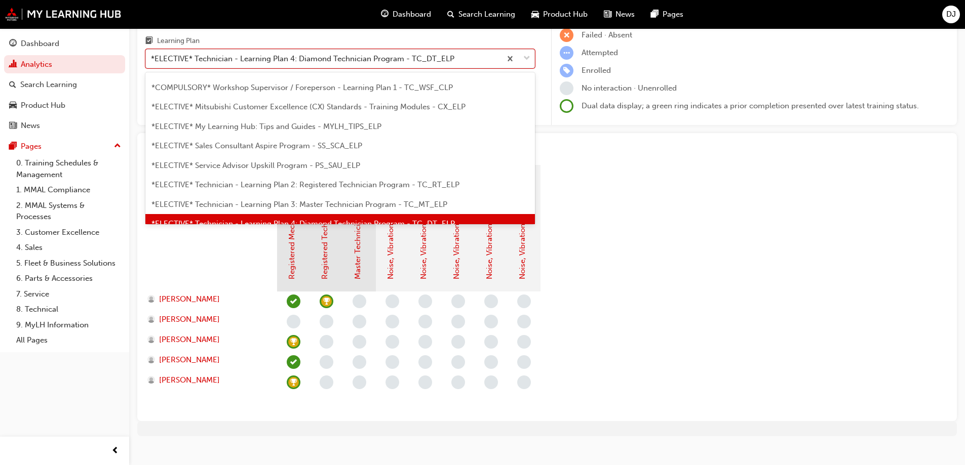
click at [322, 87] on span "*COMPULSORY* Workshop Supervisor / Foreperson - Learning Plan 1 - TC_WSF_CLP" at bounding box center [301, 87] width 301 height 9
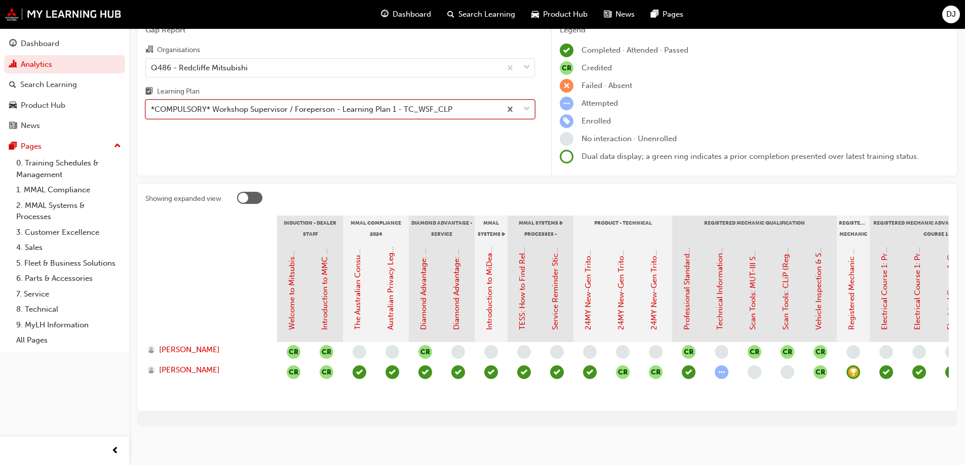
click at [399, 113] on div "*COMPULSORY* Workshop Supervisor / Foreperson - Learning Plan 1 - TC_WSF_CLP" at bounding box center [301, 110] width 301 height 12
click at [152, 113] on input "Learning Plan option *COMPULSORY* Workshop Supervisor / Foreperson - Learning P…" at bounding box center [151, 109] width 1 height 9
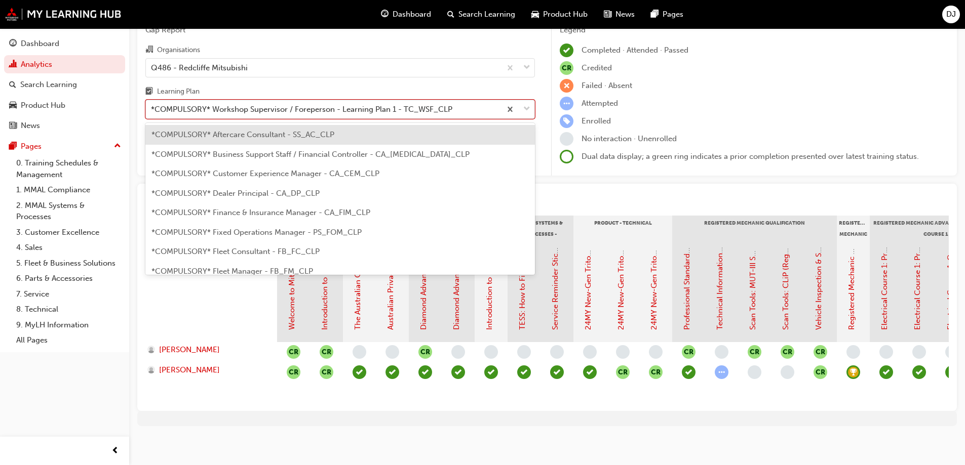
scroll to position [325, 0]
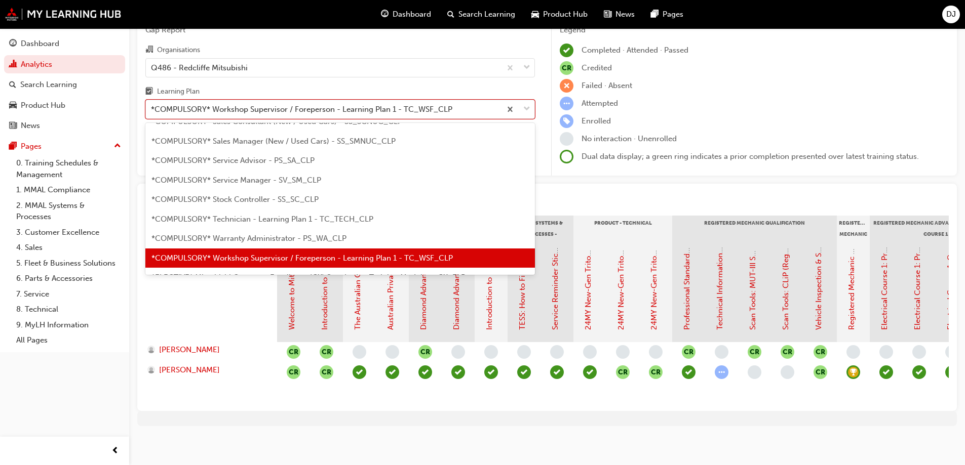
click at [338, 220] on span "*COMPULSORY* Technician - Learning Plan 1 - TC_TECH_CLP" at bounding box center [262, 219] width 222 height 9
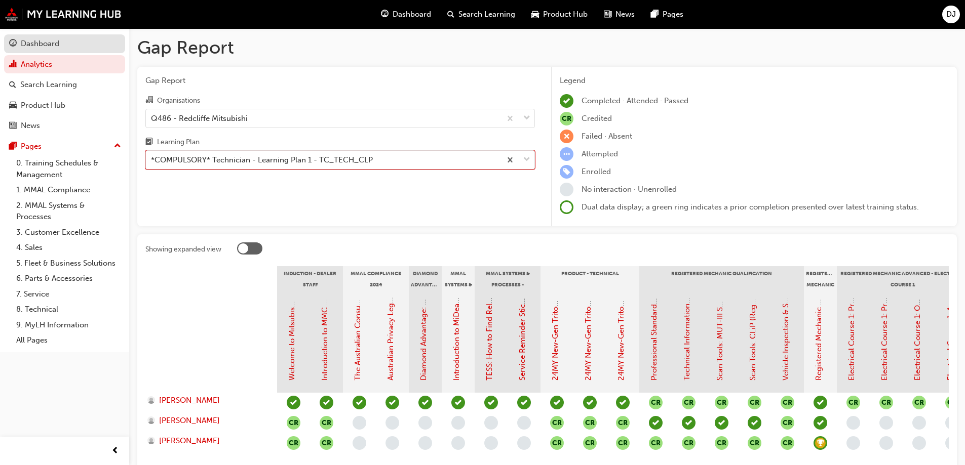
click at [42, 42] on div "Dashboard" at bounding box center [40, 44] width 38 height 12
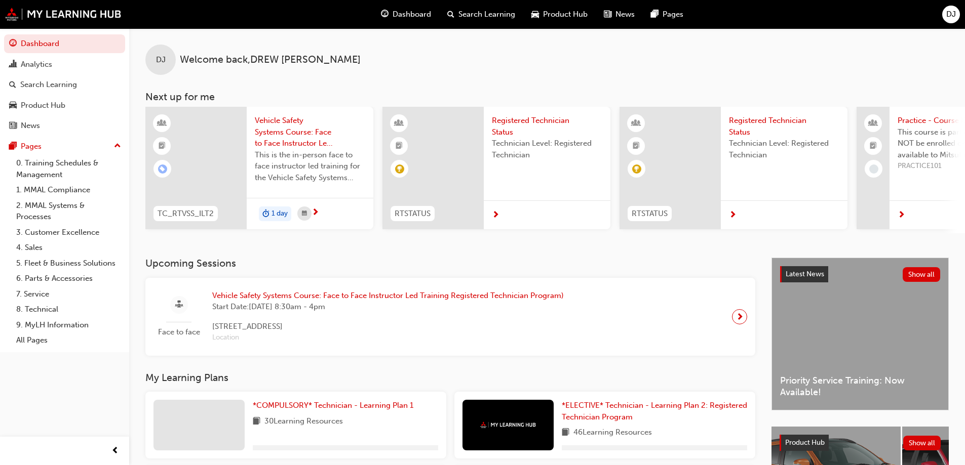
click at [491, 17] on span "Search Learning" at bounding box center [486, 15] width 57 height 12
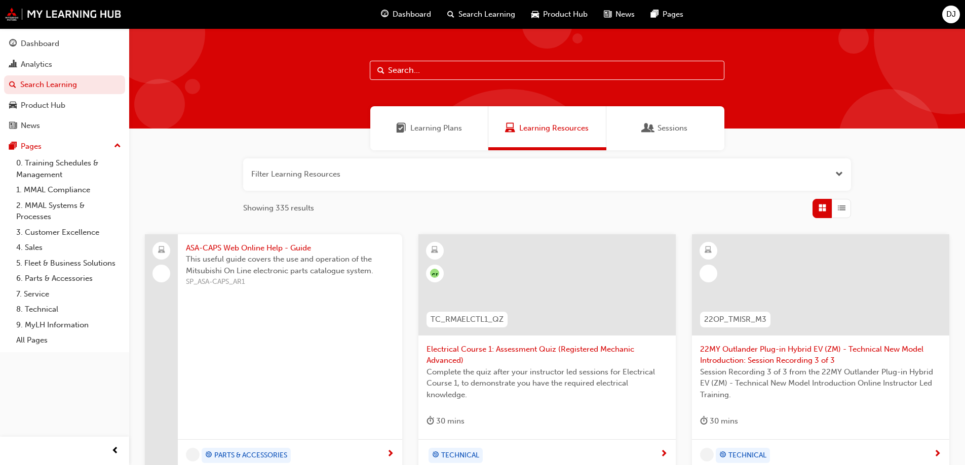
click at [671, 129] on span "Sessions" at bounding box center [672, 129] width 30 height 12
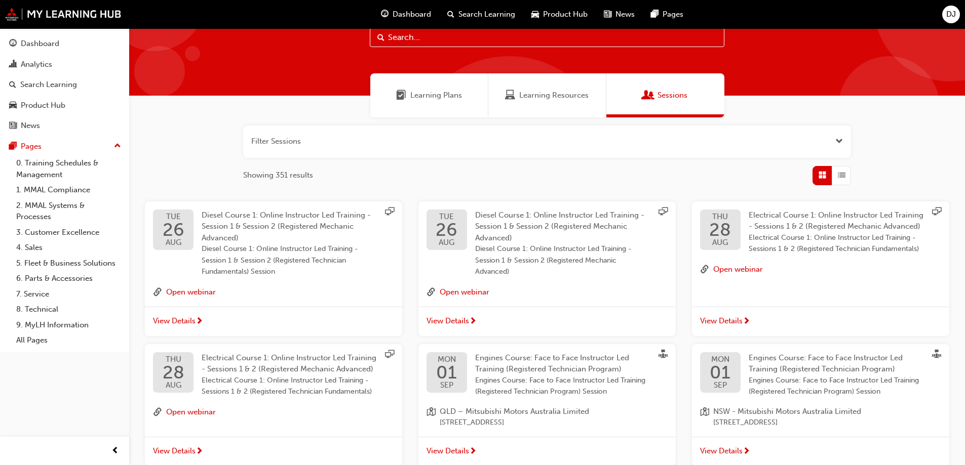
scroll to position [51, 0]
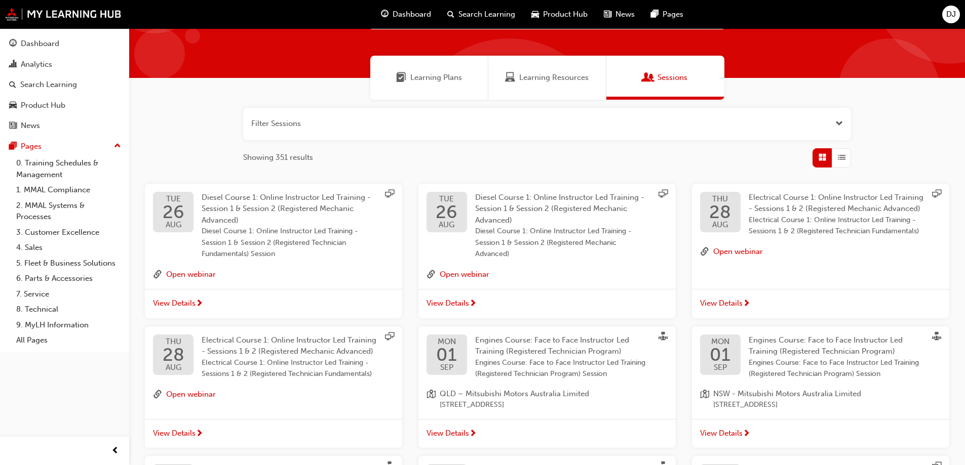
click at [841, 160] on span "List" at bounding box center [842, 158] width 8 height 12
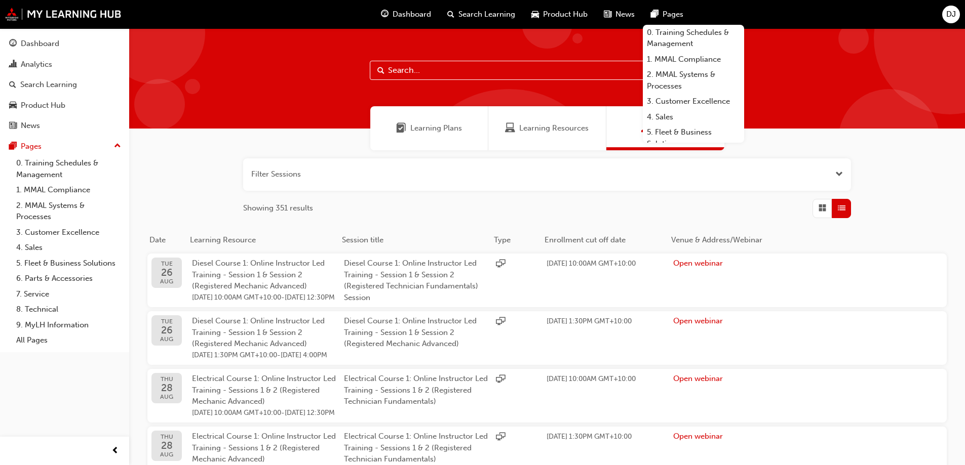
click at [666, 17] on span "Pages" at bounding box center [672, 15] width 21 height 12
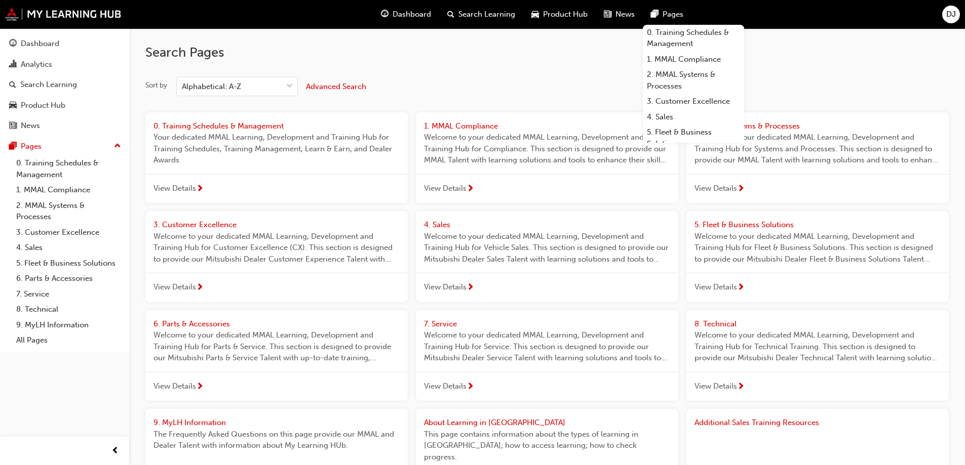
click at [666, 17] on span "Pages" at bounding box center [672, 15] width 21 height 12
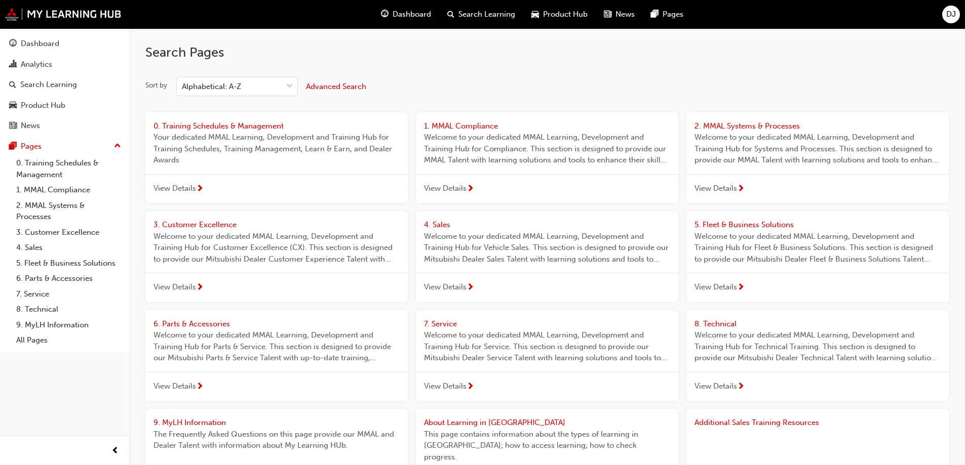
click at [49, 34] on button "Dashboard Analytics Search Learning Product Hub News Pages" at bounding box center [64, 84] width 121 height 105
click at [37, 12] on img at bounding box center [63, 14] width 116 height 13
